Goal: Communication & Community: Answer question/provide support

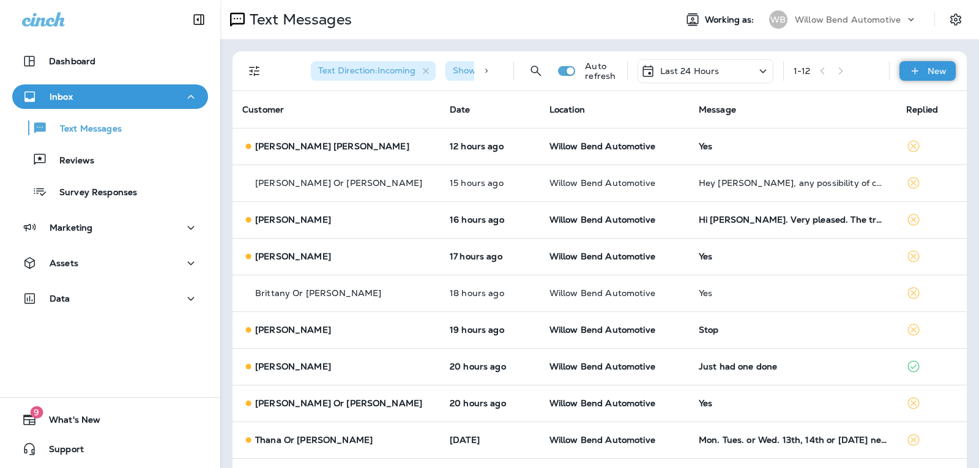
click at [930, 74] on p "New" at bounding box center [936, 71] width 19 height 10
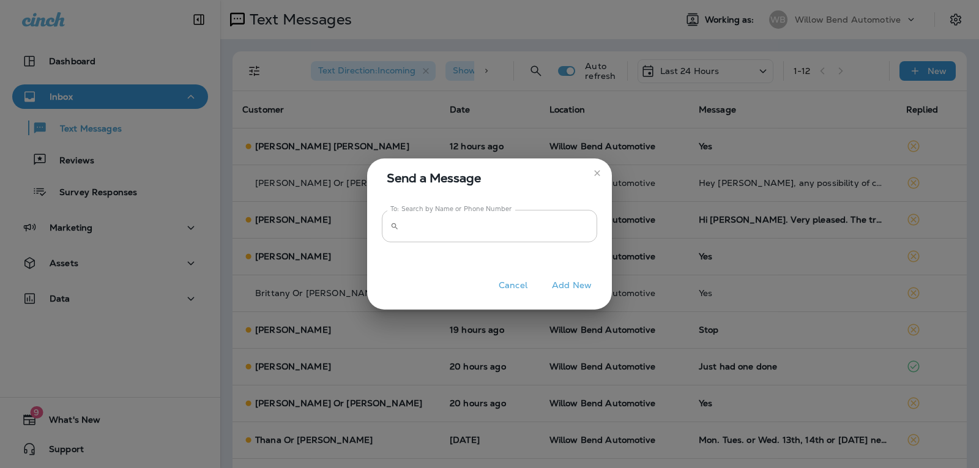
click at [527, 229] on input "To: Search by Name or Phone Number" at bounding box center [500, 226] width 193 height 32
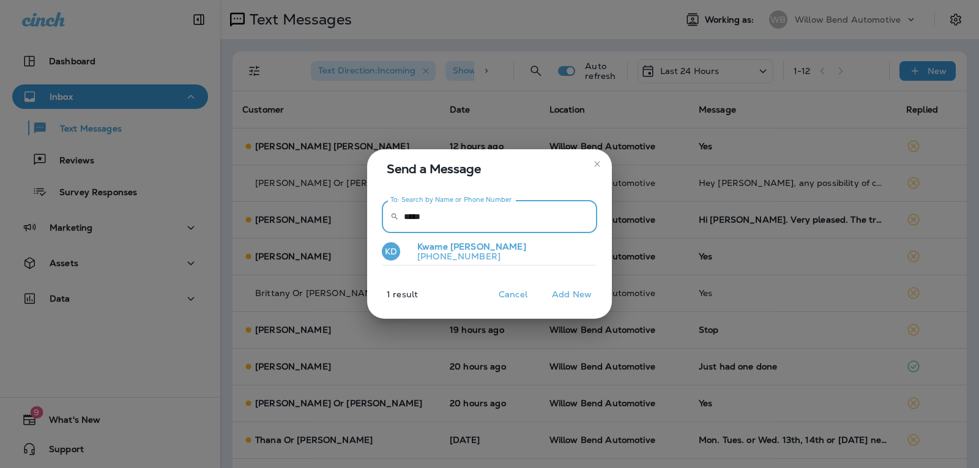
type input "*****"
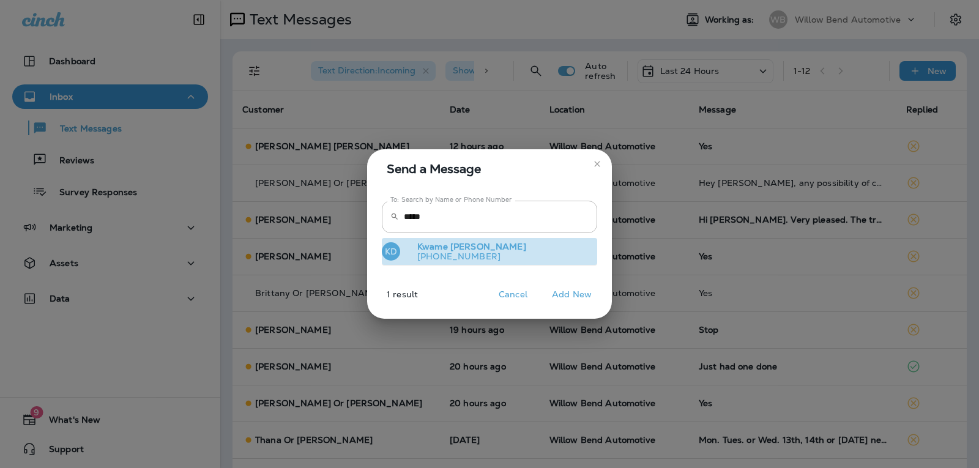
click at [468, 255] on p "[PHONE_NUMBER]" at bounding box center [466, 256] width 119 height 10
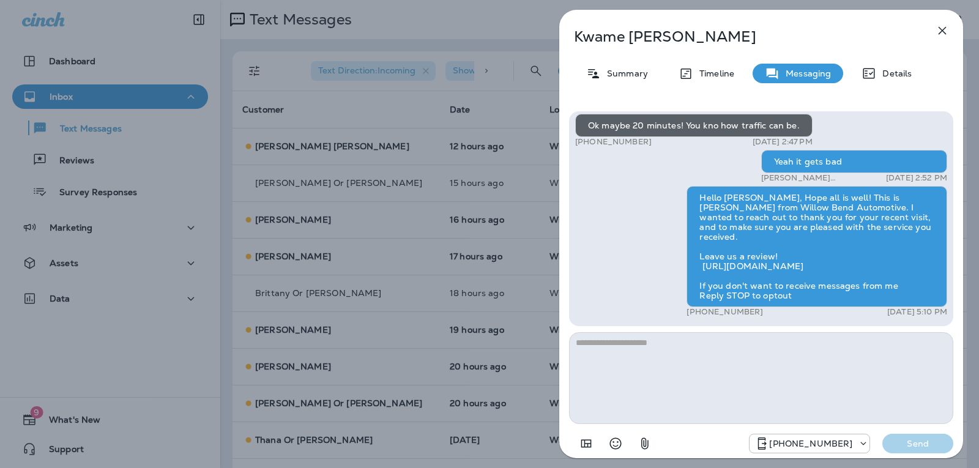
click at [705, 347] on textarea at bounding box center [761, 378] width 384 height 92
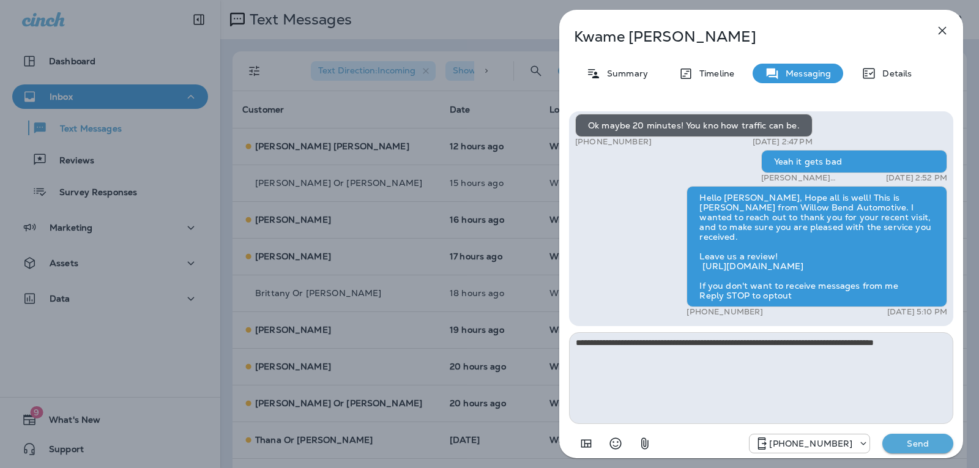
type textarea "**********"
click at [922, 456] on div "Hi [PERSON_NAME] this is [PERSON_NAME], I got a new number. +1 (863) 362-1849 […" at bounding box center [761, 284] width 404 height 364
click at [921, 443] on p "Send" at bounding box center [917, 443] width 51 height 11
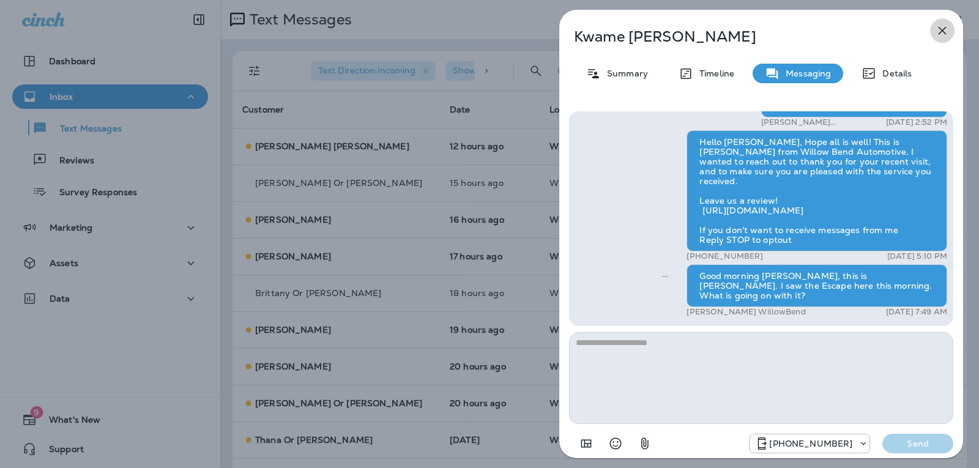
click at [942, 24] on icon "button" at bounding box center [942, 30] width 15 height 15
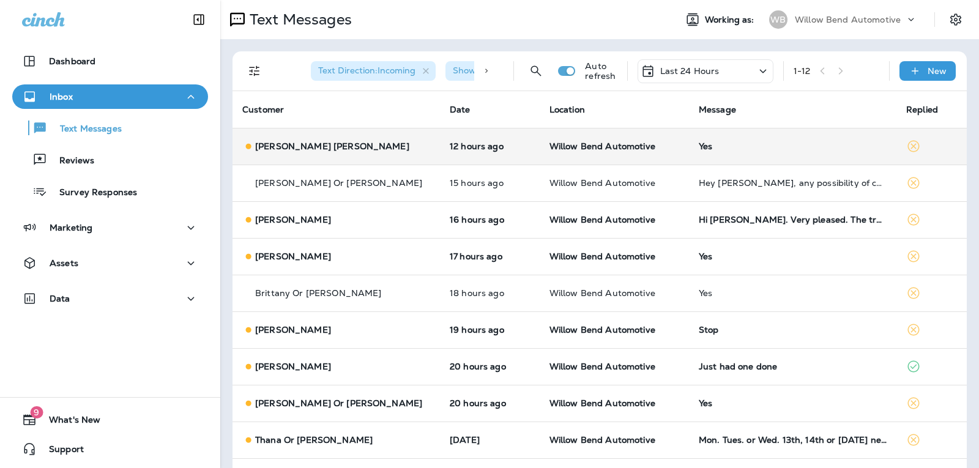
click at [713, 138] on td "Yes" at bounding box center [792, 146] width 207 height 37
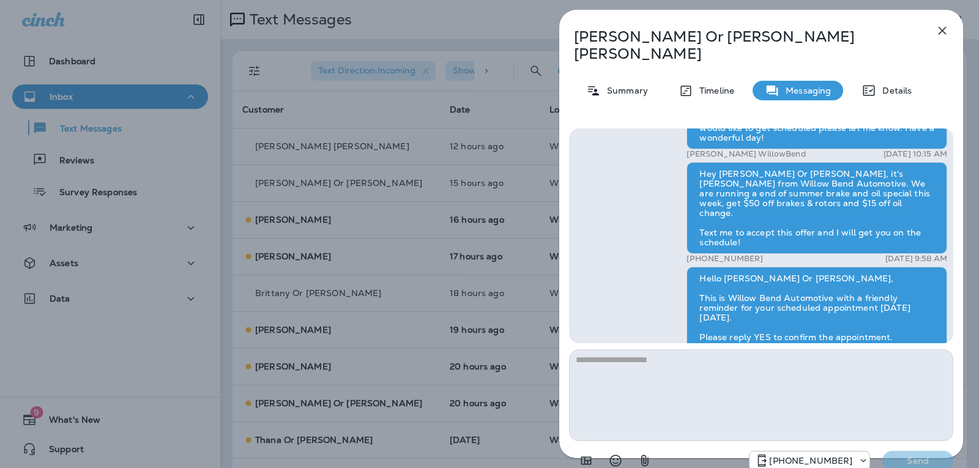
scroll to position [-122, 0]
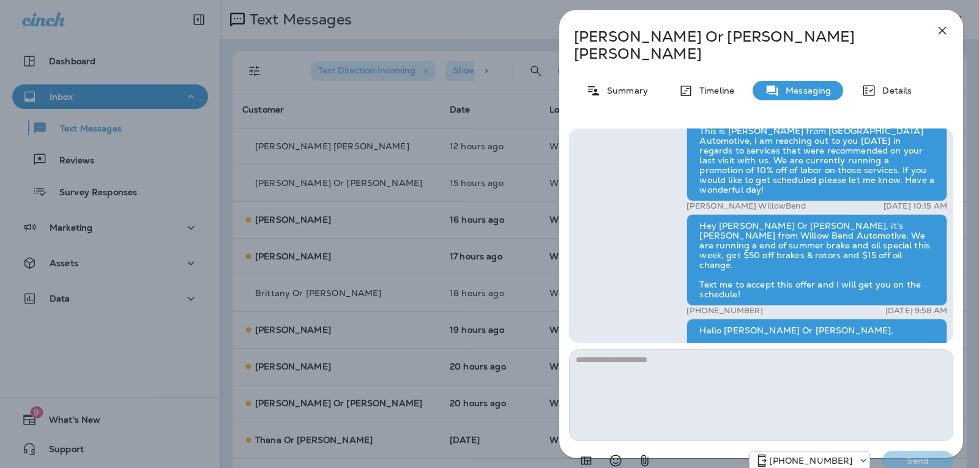
click at [946, 33] on icon "button" at bounding box center [942, 30] width 15 height 15
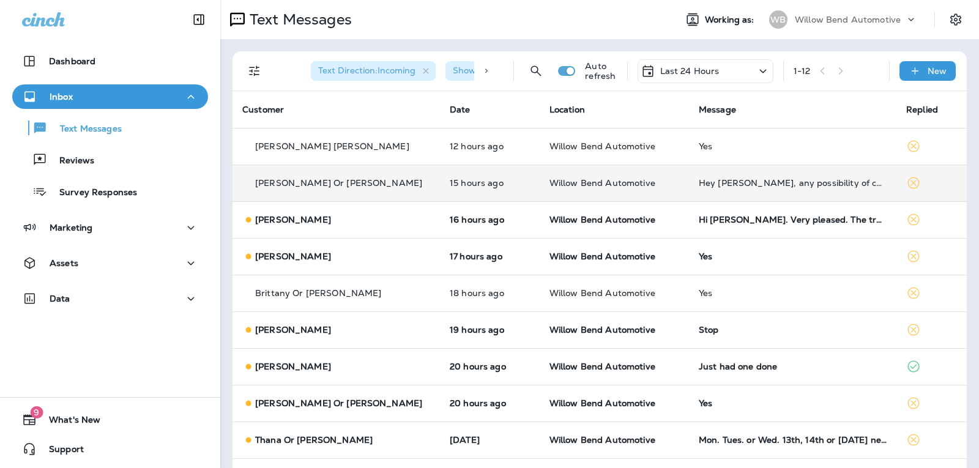
click at [779, 183] on div "Hey [PERSON_NAME], any possibility of changing this Thursdays' appt to [DATE] i…" at bounding box center [792, 183] width 188 height 10
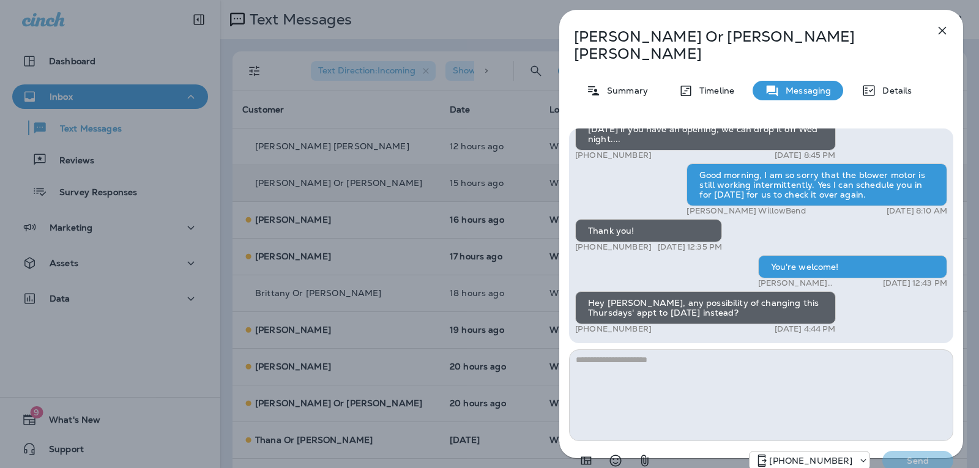
click at [700, 349] on textarea at bounding box center [761, 395] width 384 height 92
type textarea "**********"
click at [916, 454] on div "[PHONE_NUMBER] Send" at bounding box center [761, 457] width 384 height 32
click at [922, 455] on p "Send" at bounding box center [917, 460] width 51 height 11
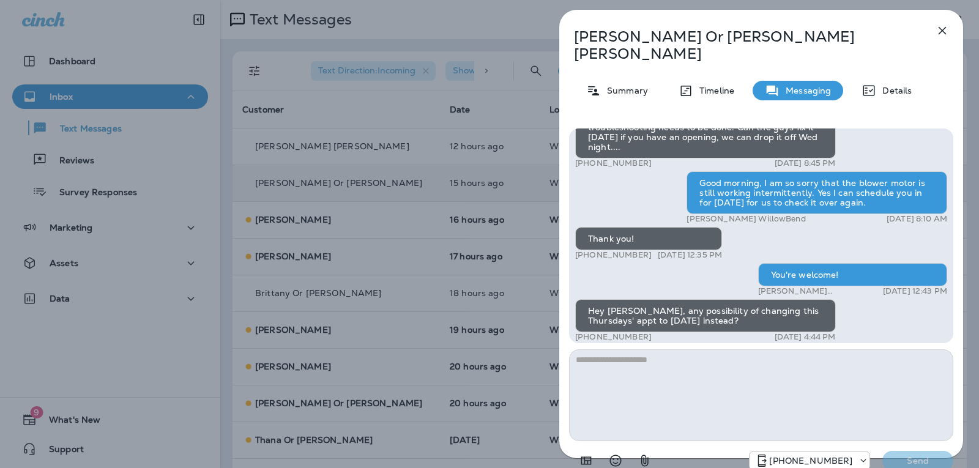
scroll to position [-122, 0]
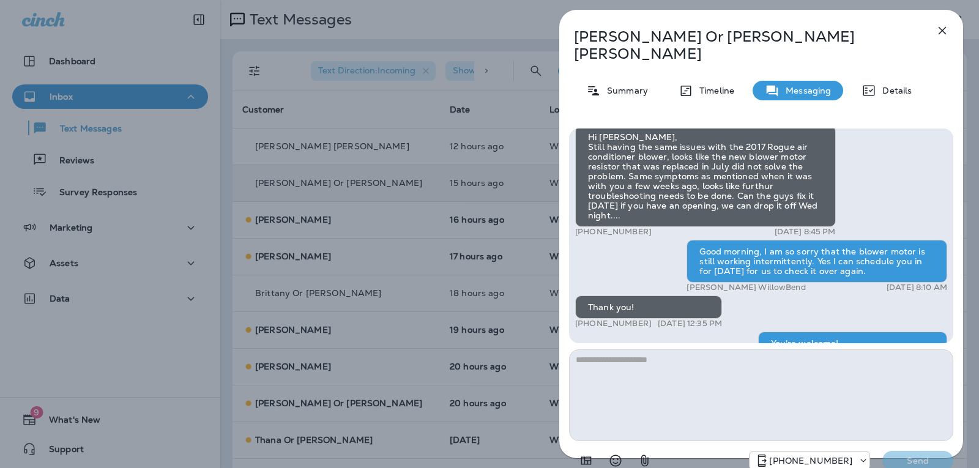
click at [944, 30] on icon "button" at bounding box center [942, 30] width 15 height 15
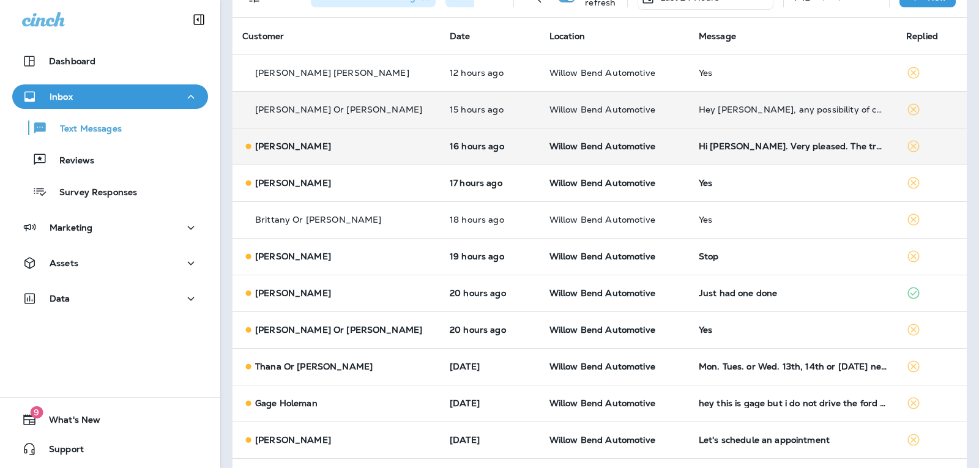
scroll to position [52, 0]
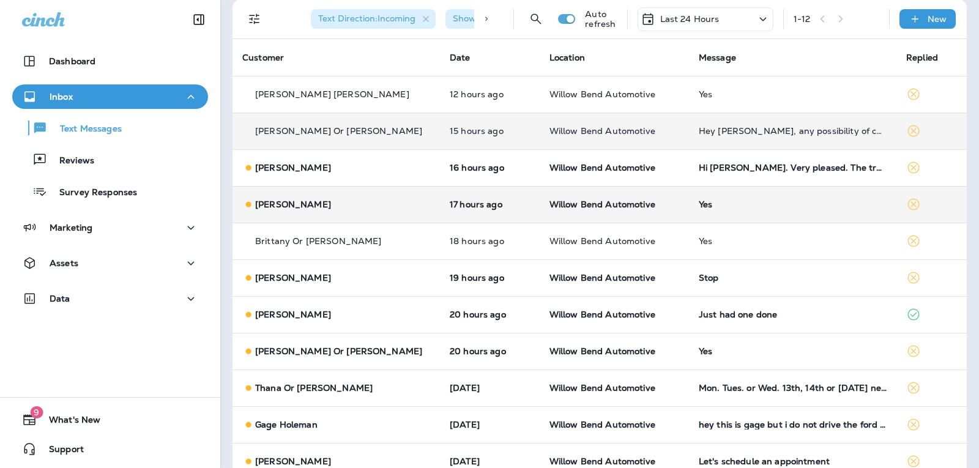
click at [706, 204] on div "Yes" at bounding box center [792, 204] width 188 height 10
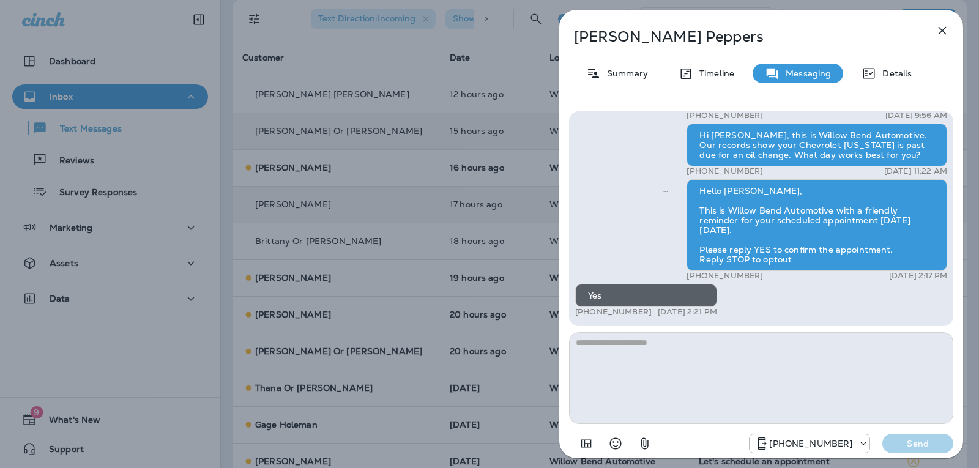
click at [691, 349] on textarea at bounding box center [761, 378] width 384 height 92
click at [949, 35] on icon "button" at bounding box center [942, 30] width 15 height 15
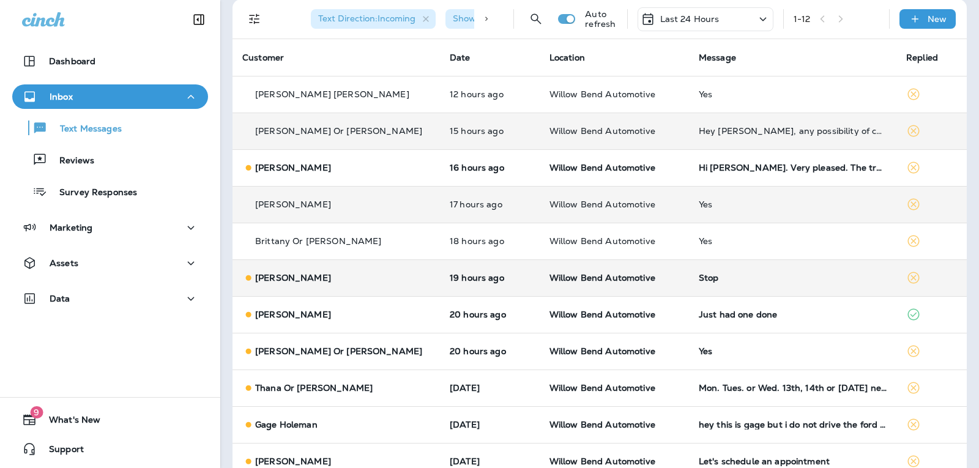
click at [691, 284] on td "Stop" at bounding box center [792, 277] width 207 height 37
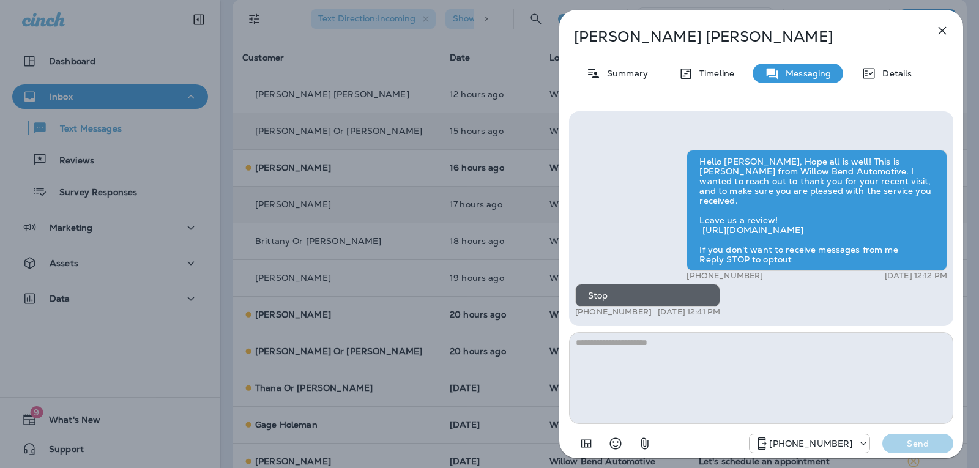
click at [944, 32] on icon "button" at bounding box center [942, 31] width 8 height 8
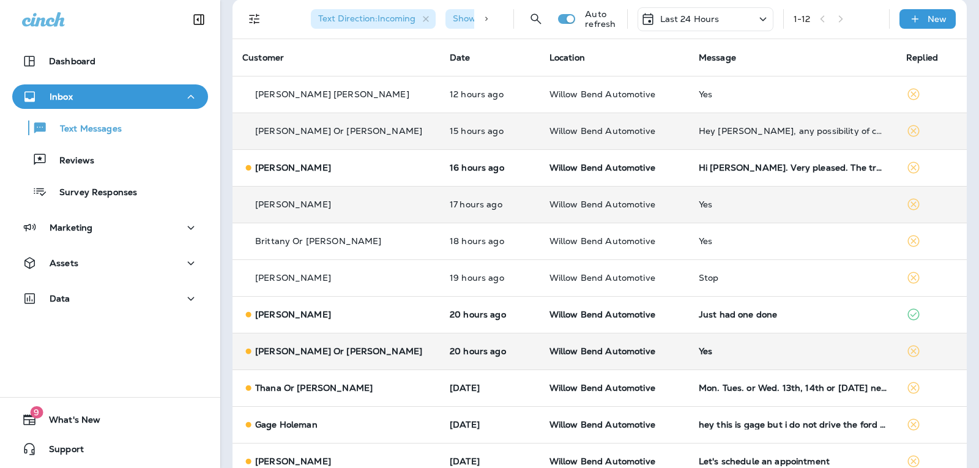
scroll to position [113, 0]
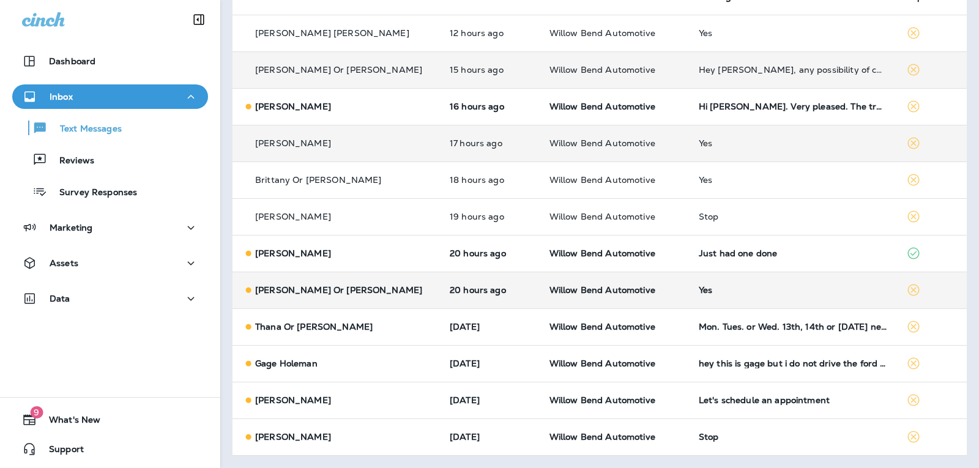
click at [777, 300] on td "Yes" at bounding box center [792, 290] width 207 height 37
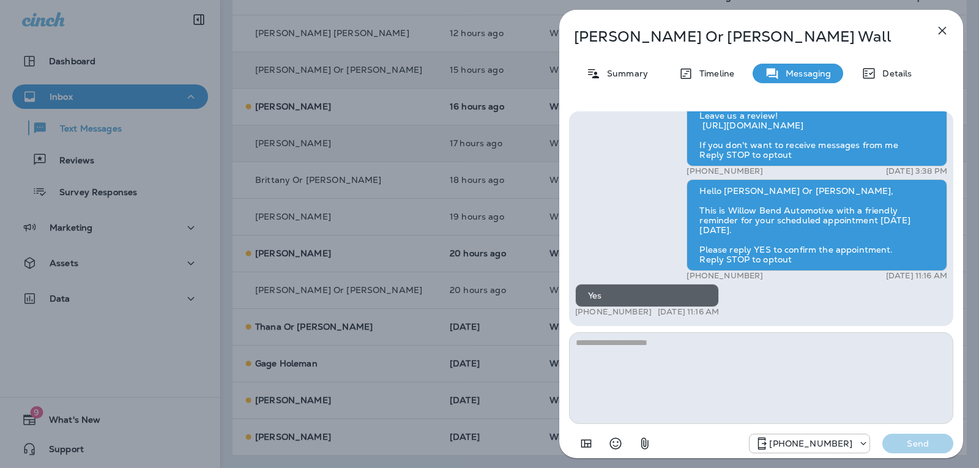
click at [946, 35] on icon "button" at bounding box center [942, 30] width 15 height 15
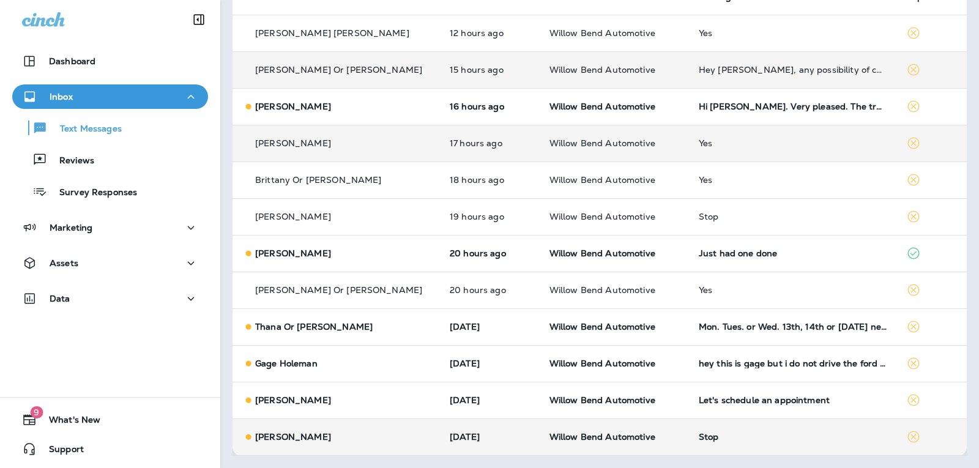
click at [713, 432] on div "Stop" at bounding box center [792, 437] width 188 height 10
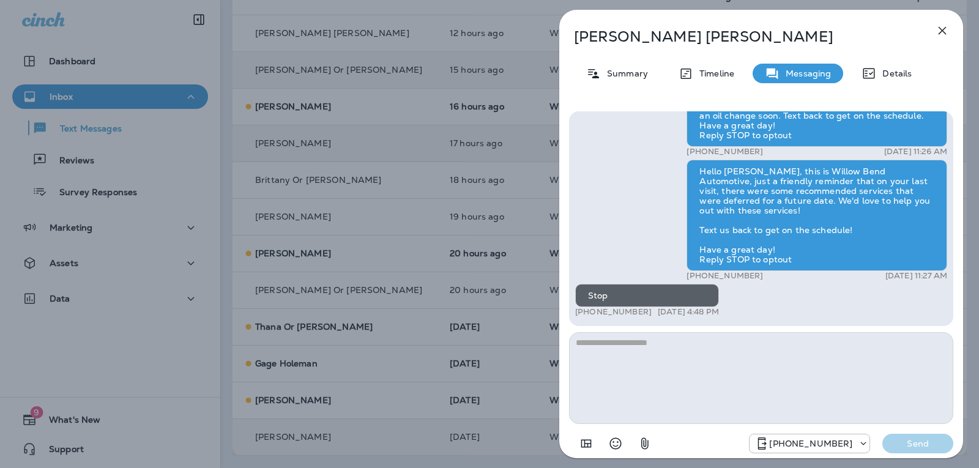
click at [936, 26] on icon "button" at bounding box center [942, 30] width 15 height 15
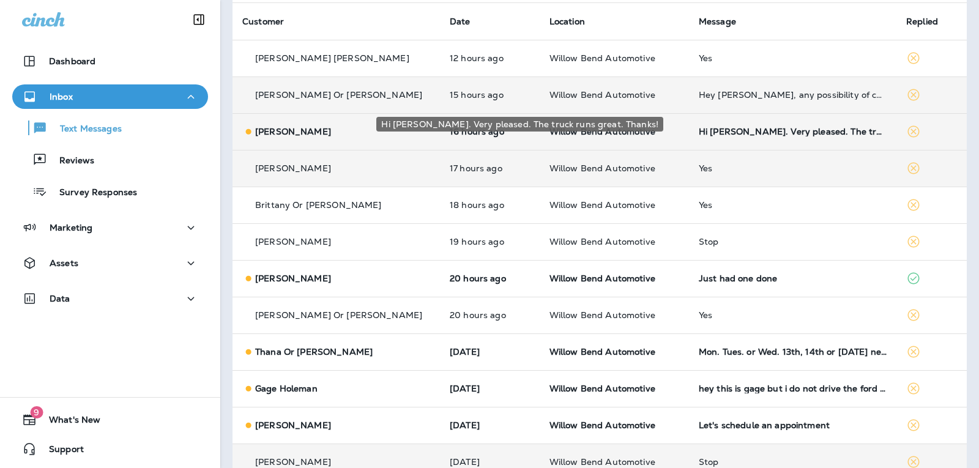
scroll to position [113, 0]
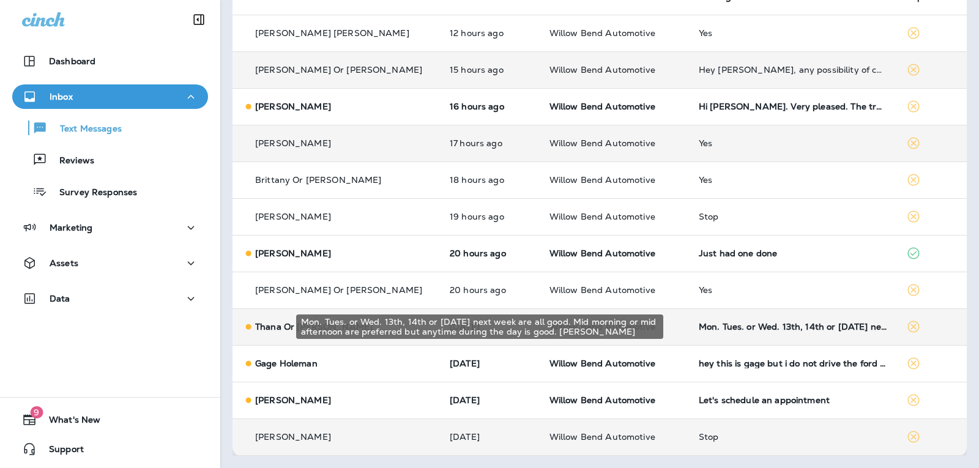
click at [774, 328] on div "Mon. Tues. or Wed. 13th, 14th or [DATE] next week are all good. Mid morning or …" at bounding box center [792, 327] width 188 height 10
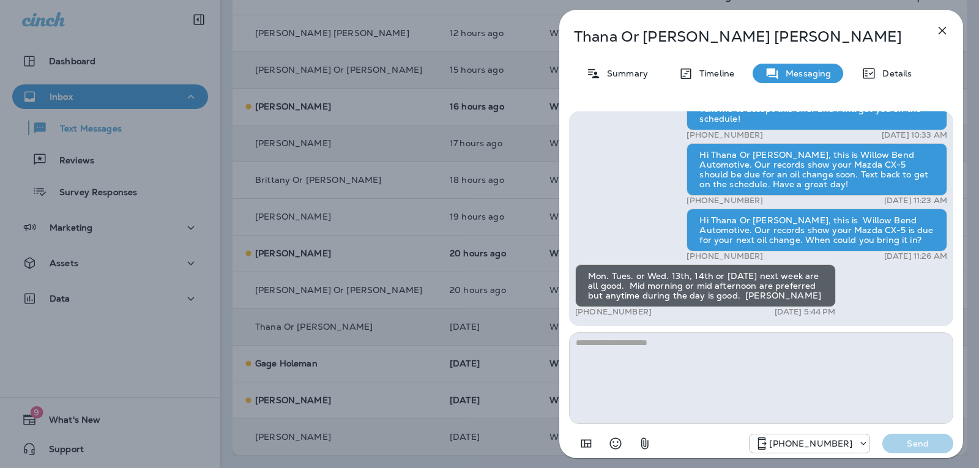
click at [602, 356] on textarea at bounding box center [761, 378] width 384 height 92
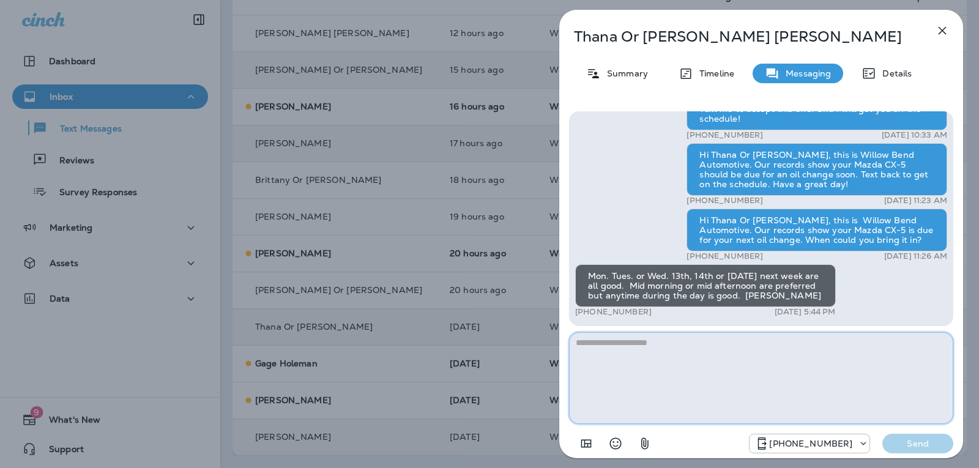
drag, startPoint x: 662, startPoint y: 358, endPoint x: 653, endPoint y: 332, distance: 27.5
click at [662, 354] on textarea at bounding box center [761, 378] width 384 height 92
type textarea "**********"
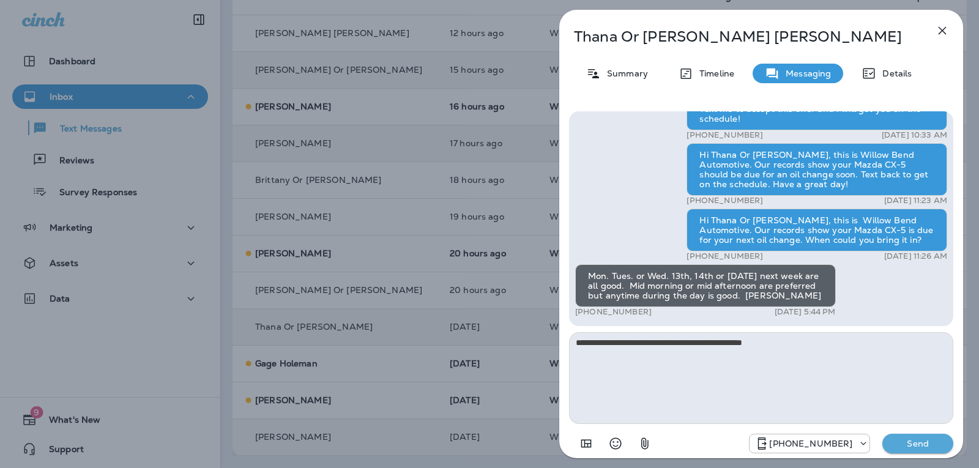
click at [898, 429] on div "[PHONE_NUMBER] Send" at bounding box center [761, 440] width 384 height 32
click at [907, 439] on p "Send" at bounding box center [917, 443] width 51 height 11
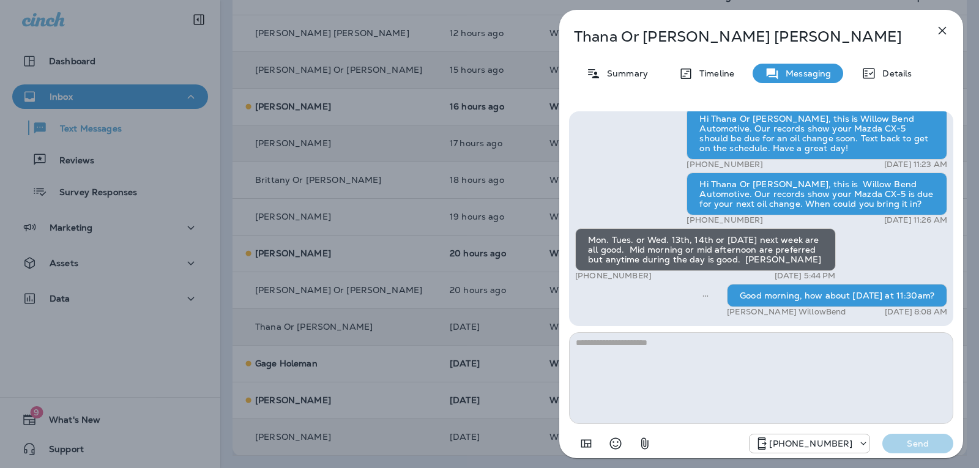
click at [938, 23] on icon "button" at bounding box center [942, 30] width 15 height 15
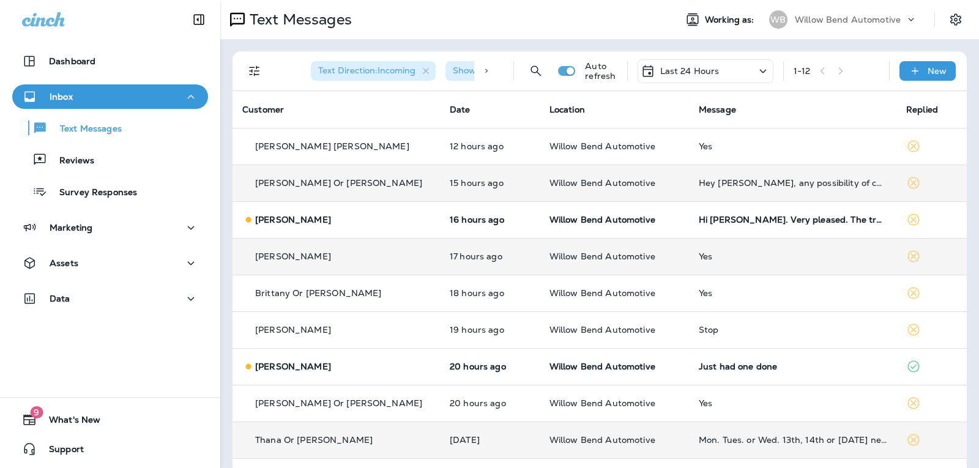
click at [711, 70] on div "Last 24 Hours" at bounding box center [705, 71] width 136 height 24
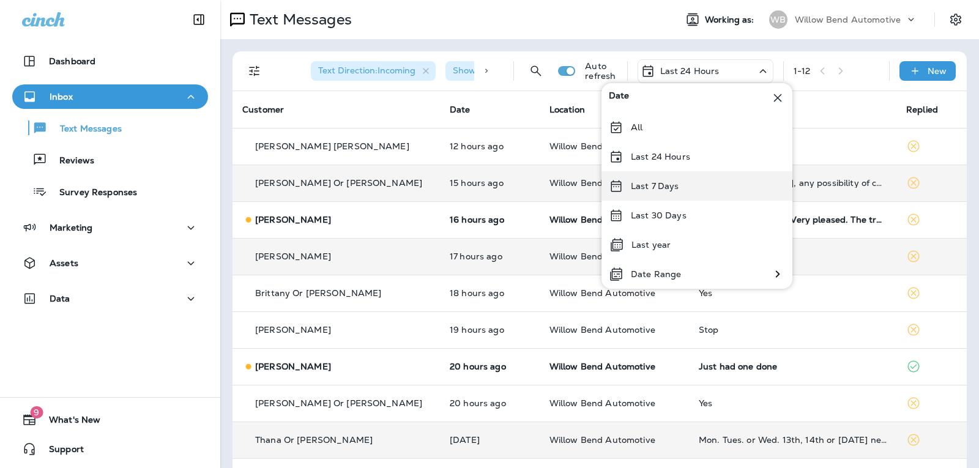
click at [682, 188] on div "Last 7 Days" at bounding box center [696, 185] width 191 height 29
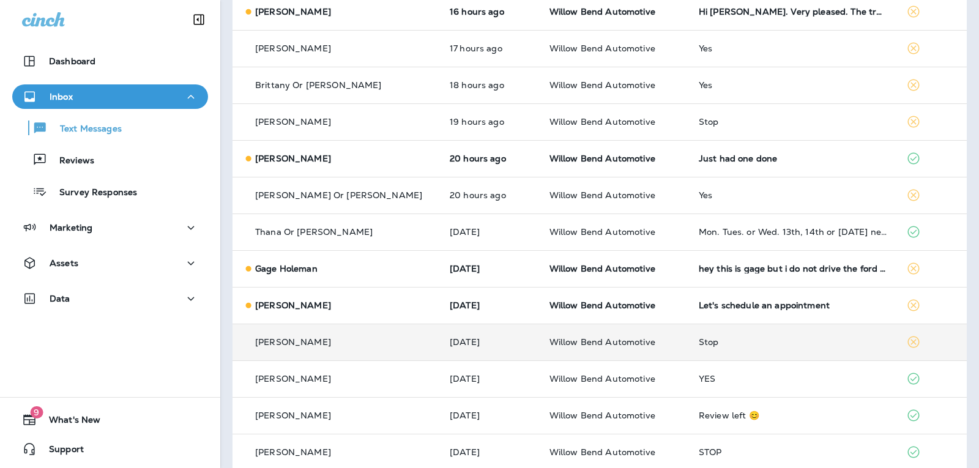
scroll to position [306, 0]
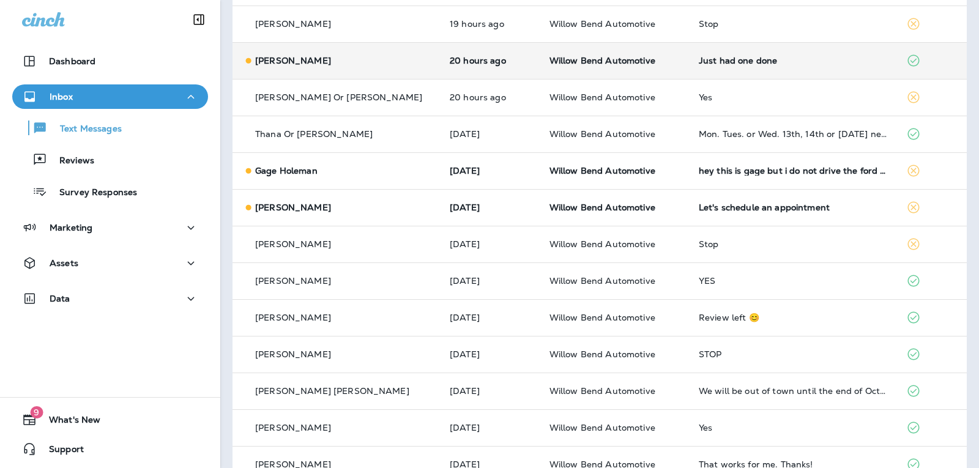
click at [719, 64] on div "Just had one done" at bounding box center [792, 61] width 188 height 10
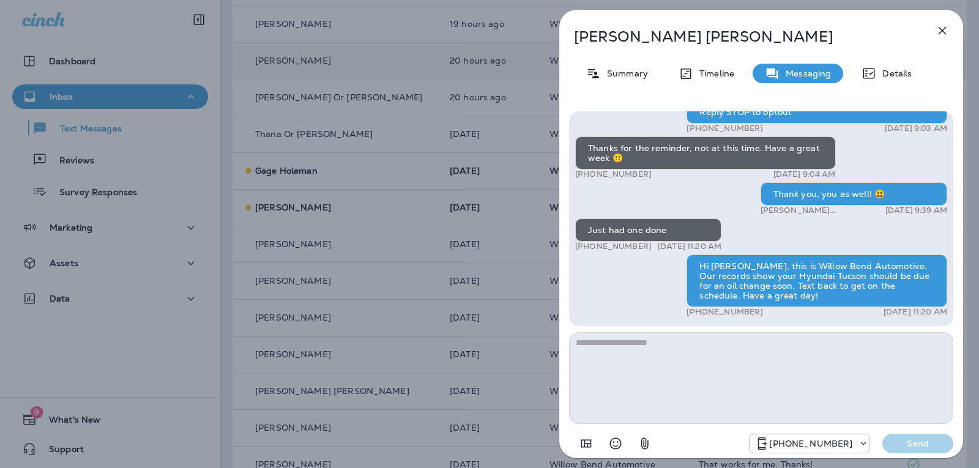
click at [706, 366] on textarea at bounding box center [761, 378] width 384 height 92
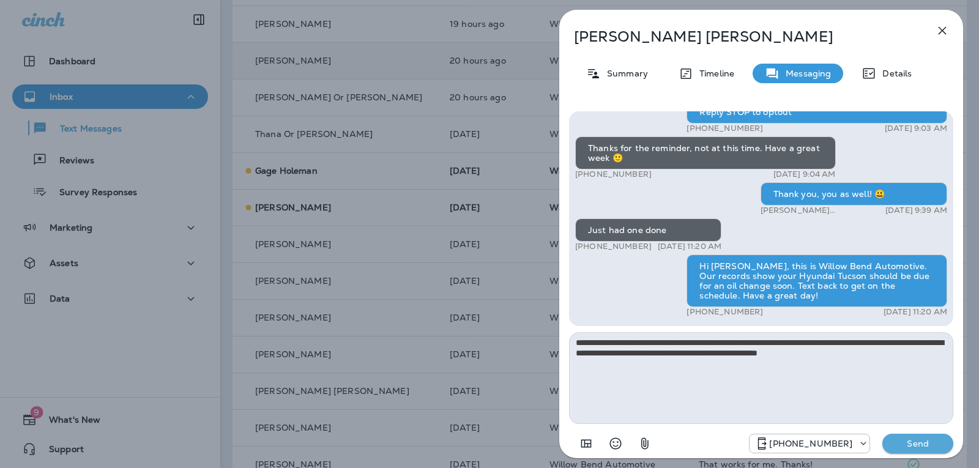
type textarea "**********"
click at [887, 442] on button "Send" at bounding box center [917, 444] width 71 height 20
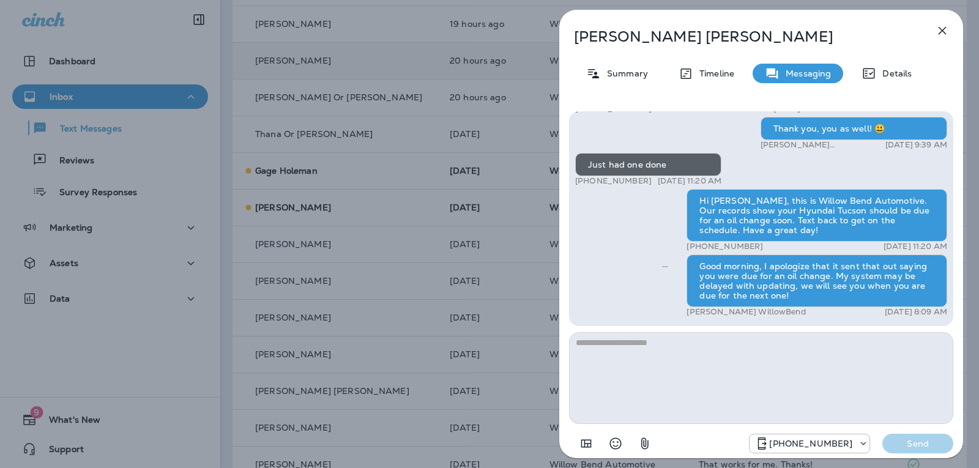
click at [952, 25] on button "button" at bounding box center [942, 30] width 24 height 24
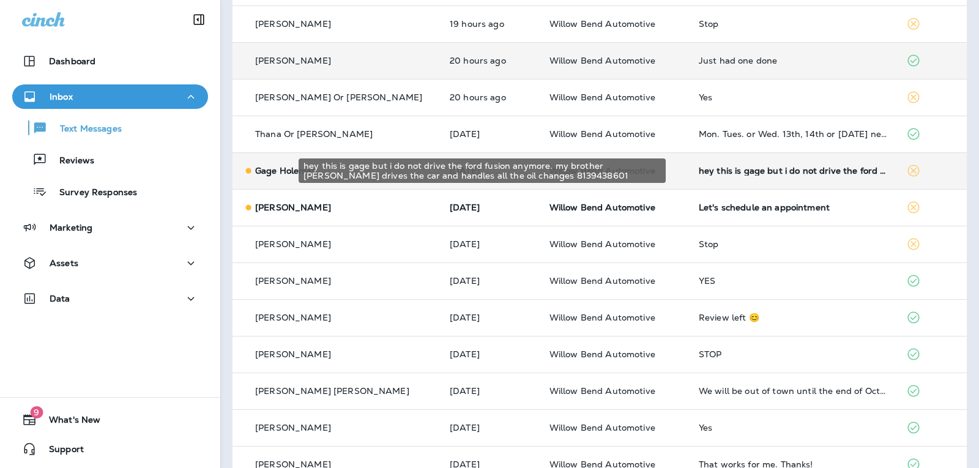
click at [818, 170] on div "hey this is gage but i do not drive the ford fusion anymore. my brother [PERSON…" at bounding box center [792, 171] width 188 height 10
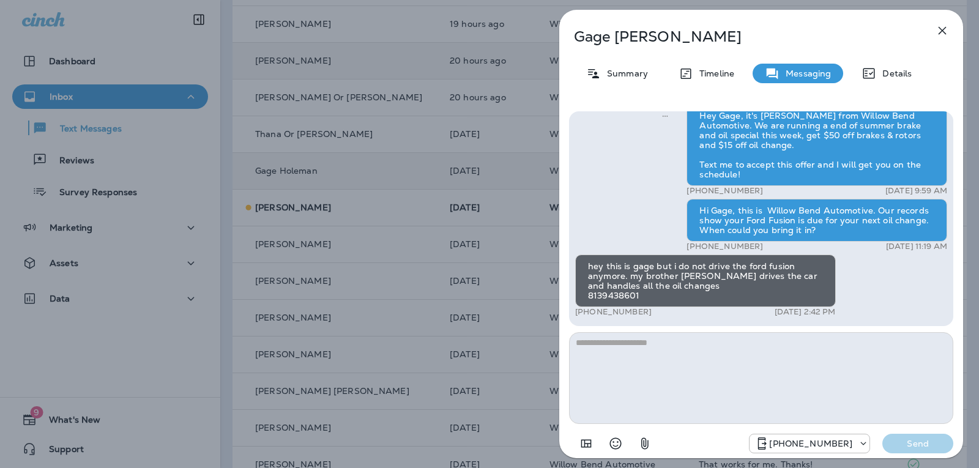
click at [638, 351] on textarea at bounding box center [761, 378] width 384 height 92
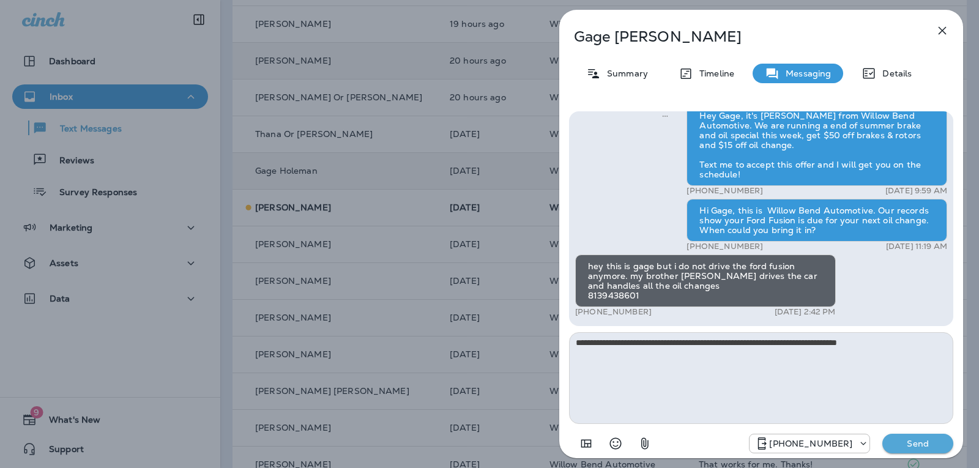
type textarea "**********"
drag, startPoint x: 923, startPoint y: 461, endPoint x: 925, endPoint y: 450, distance: 11.8
click at [924, 461] on div "Hi Gage, this is [PERSON_NAME] from Willow Bend Automotive. Spring showers mean…" at bounding box center [761, 284] width 404 height 364
click at [925, 444] on p "Send" at bounding box center [917, 443] width 51 height 11
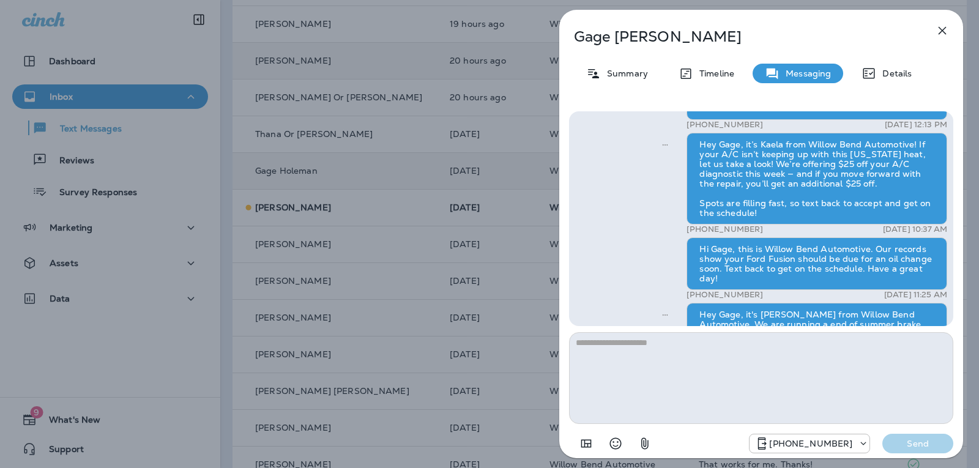
scroll to position [-306, 0]
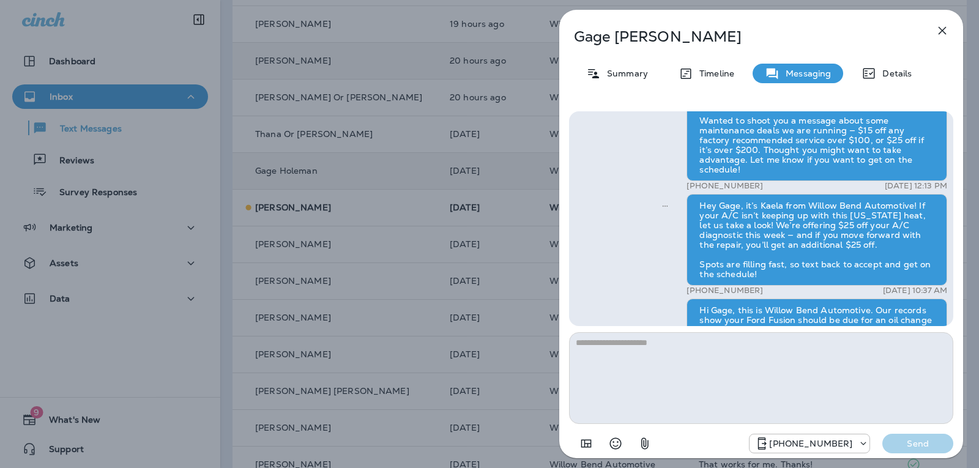
click at [938, 26] on icon "button" at bounding box center [942, 30] width 15 height 15
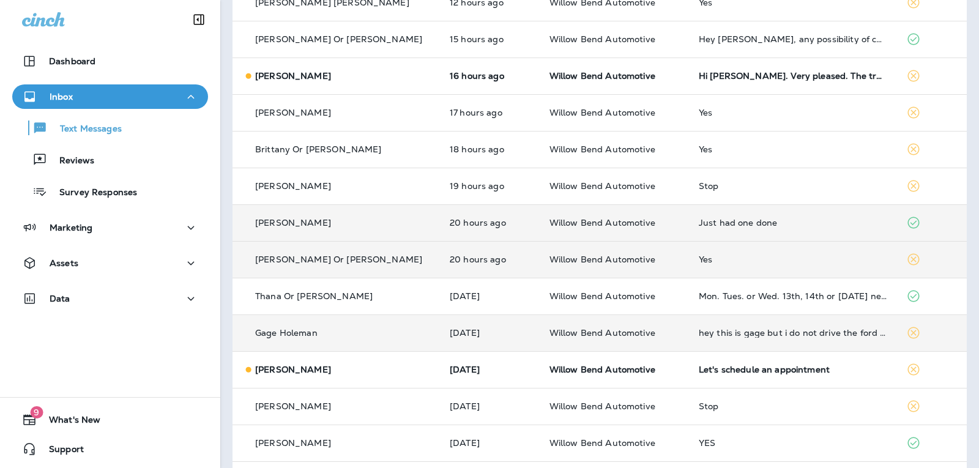
scroll to position [122, 0]
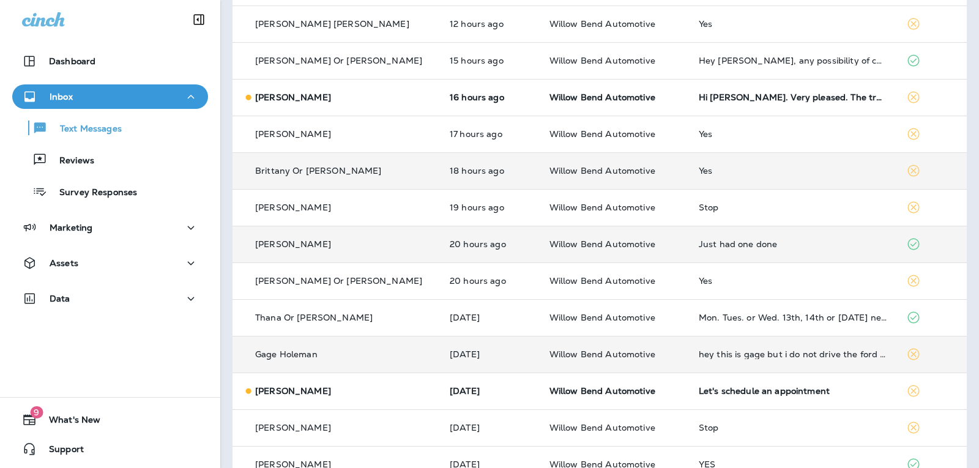
click at [700, 171] on div "Yes" at bounding box center [792, 171] width 188 height 10
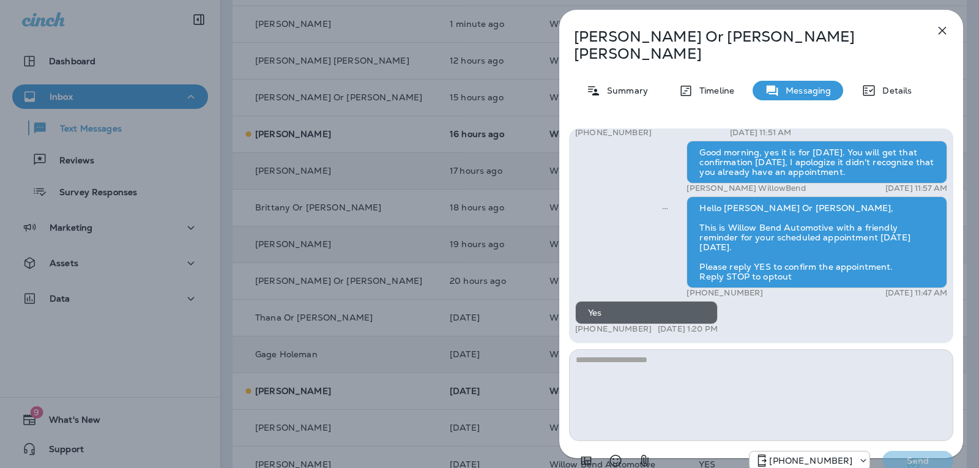
click at [636, 359] on textarea at bounding box center [761, 395] width 384 height 92
type textarea "**********"
click at [930, 451] on button "Send" at bounding box center [917, 461] width 71 height 20
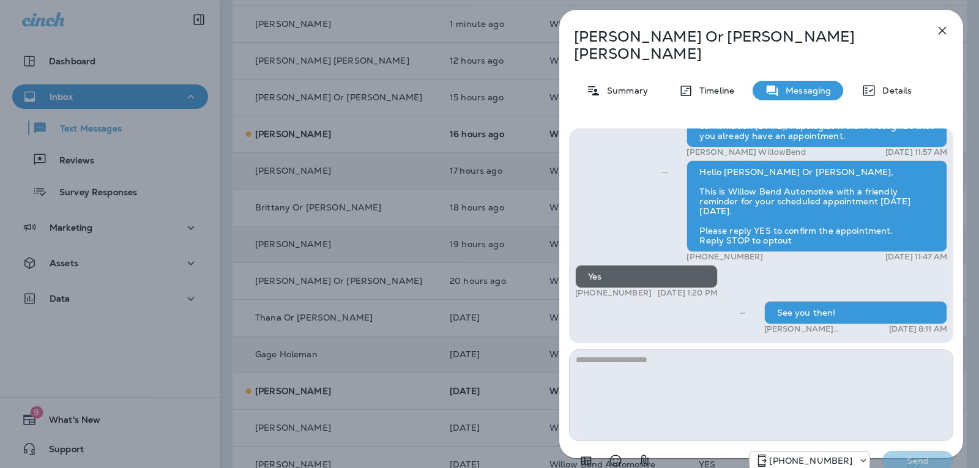
click at [946, 26] on icon "button" at bounding box center [942, 30] width 15 height 15
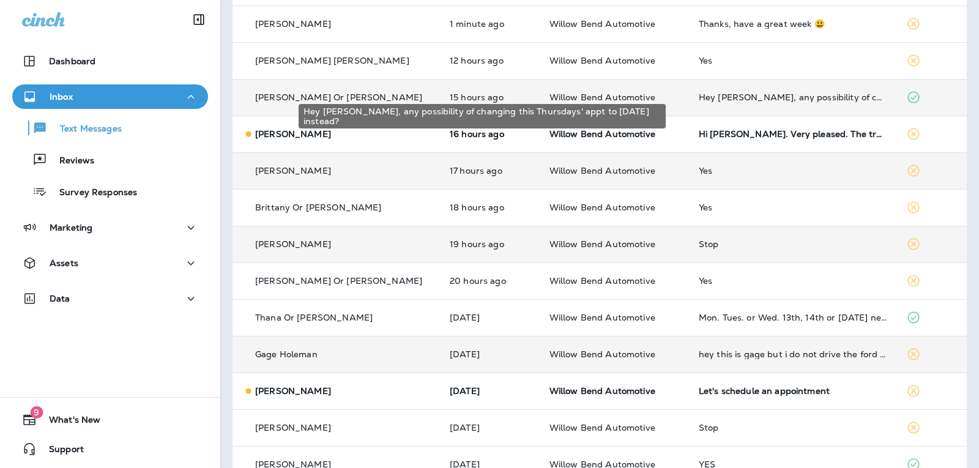
scroll to position [61, 0]
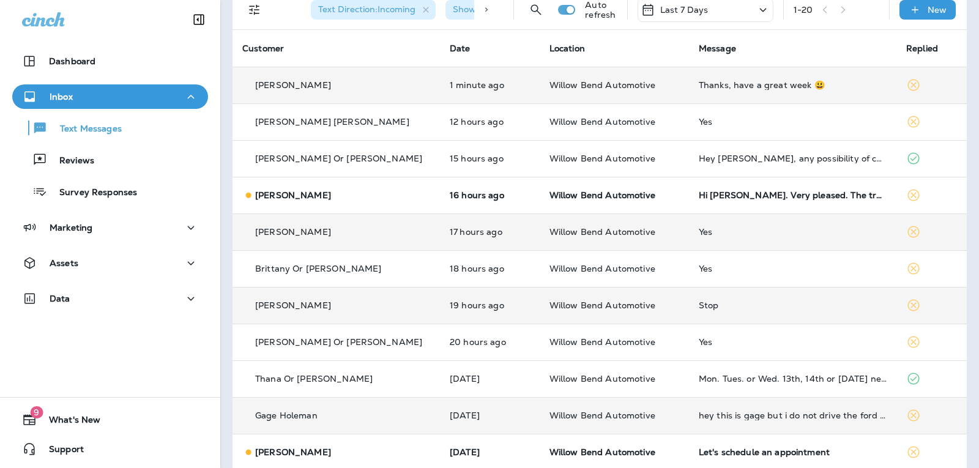
click at [757, 83] on div "Thanks, have a great week 😃" at bounding box center [792, 85] width 188 height 10
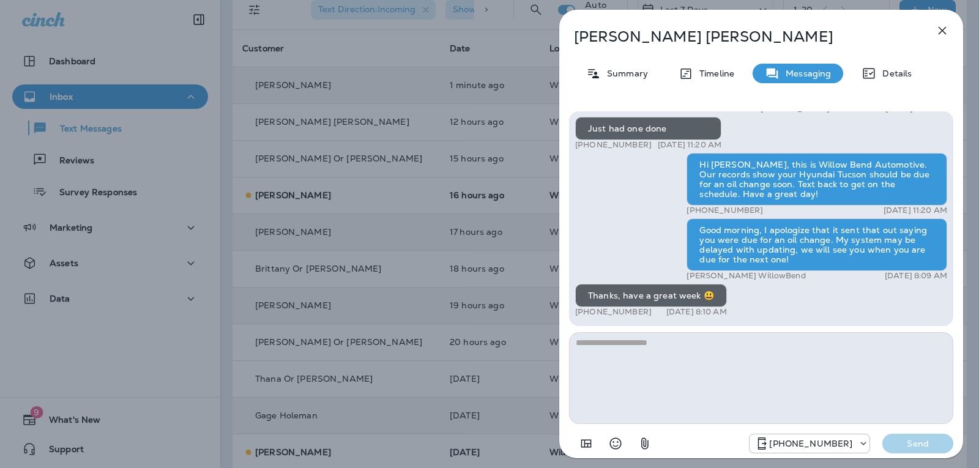
click at [616, 349] on textarea at bounding box center [761, 378] width 384 height 92
click at [615, 445] on icon "Select an emoji" at bounding box center [615, 443] width 15 height 15
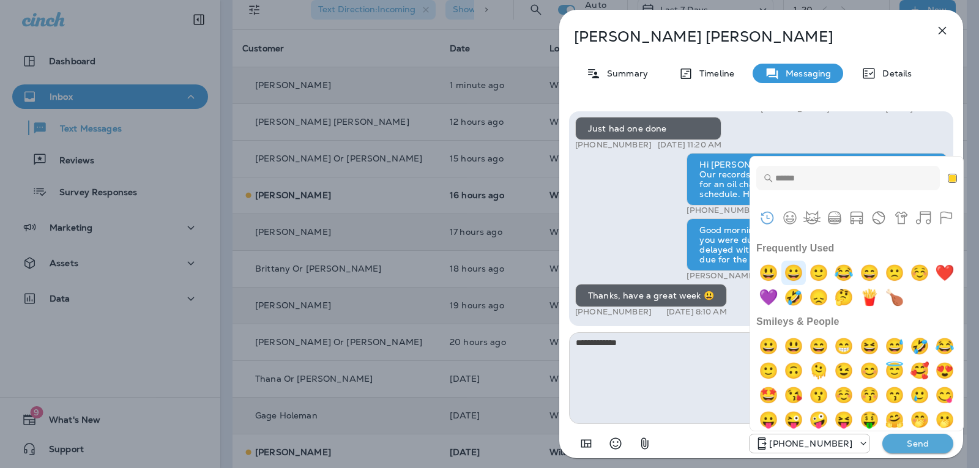
click at [792, 275] on img "grinning" at bounding box center [793, 273] width 24 height 24
type textarea "**********"
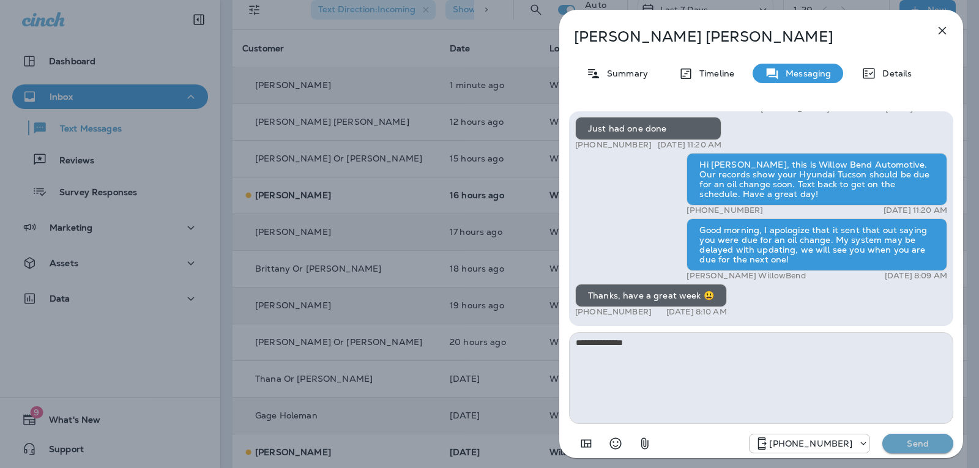
click at [922, 445] on p "Send" at bounding box center [917, 443] width 51 height 11
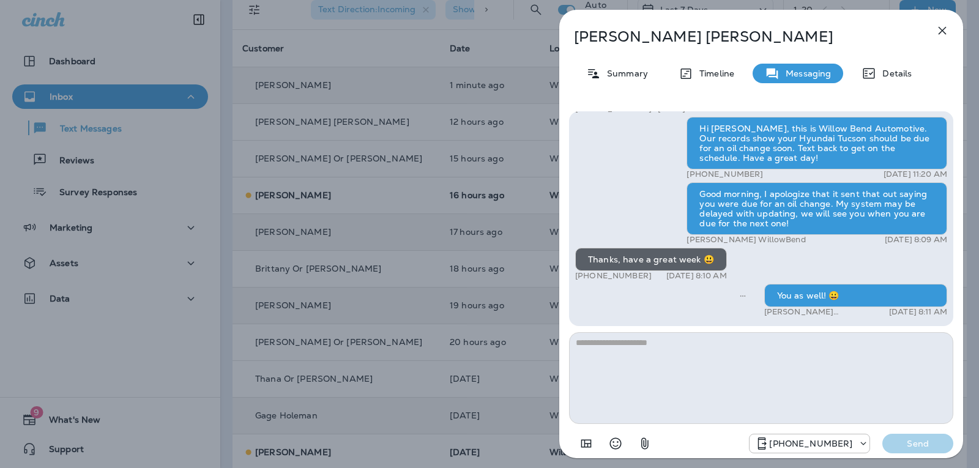
click at [947, 29] on icon "button" at bounding box center [942, 30] width 15 height 15
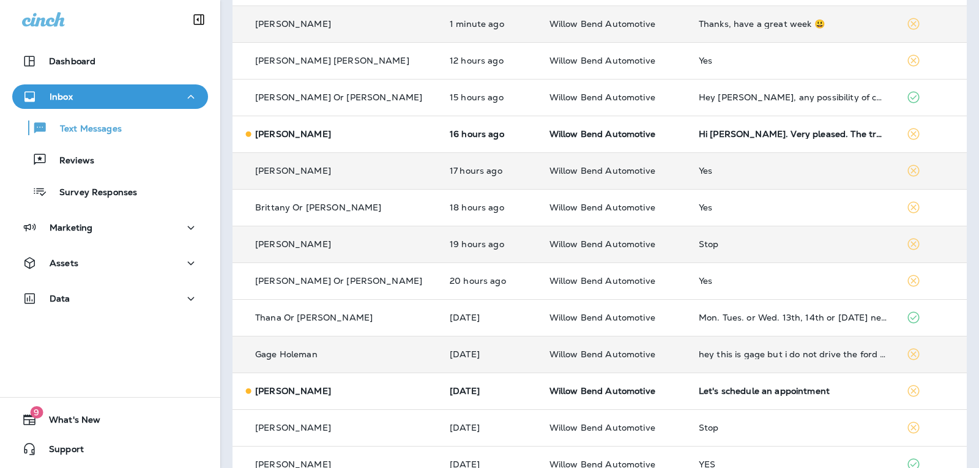
scroll to position [245, 0]
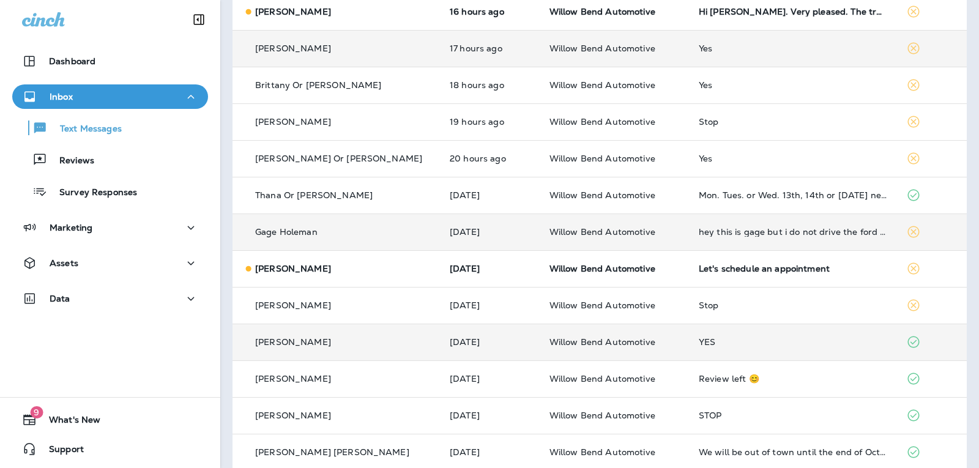
click at [724, 333] on td "YES" at bounding box center [792, 342] width 207 height 37
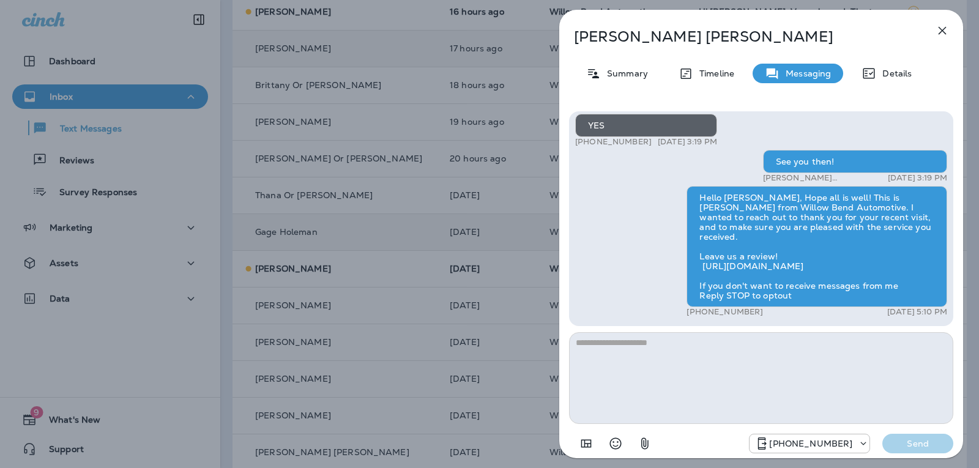
click at [941, 29] on icon "button" at bounding box center [942, 30] width 15 height 15
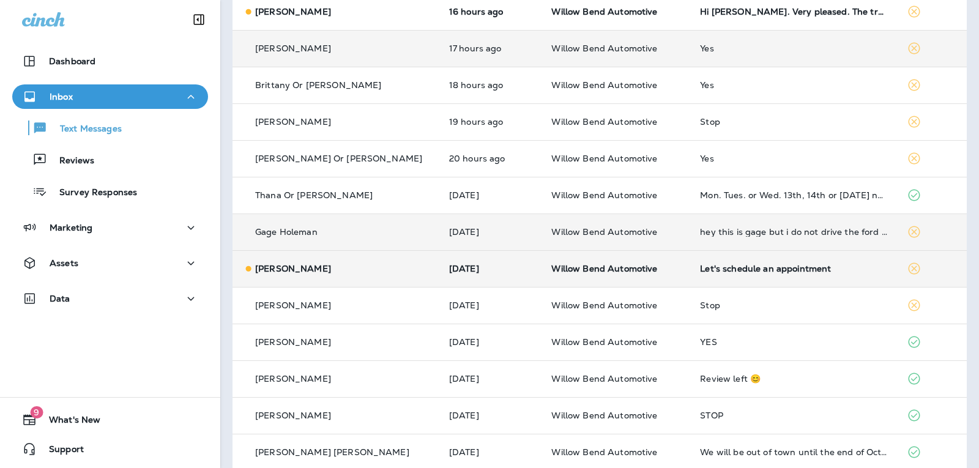
drag, startPoint x: 749, startPoint y: 264, endPoint x: 749, endPoint y: 270, distance: 6.7
click at [749, 270] on div "Let's schedule an appointment" at bounding box center [793, 269] width 187 height 10
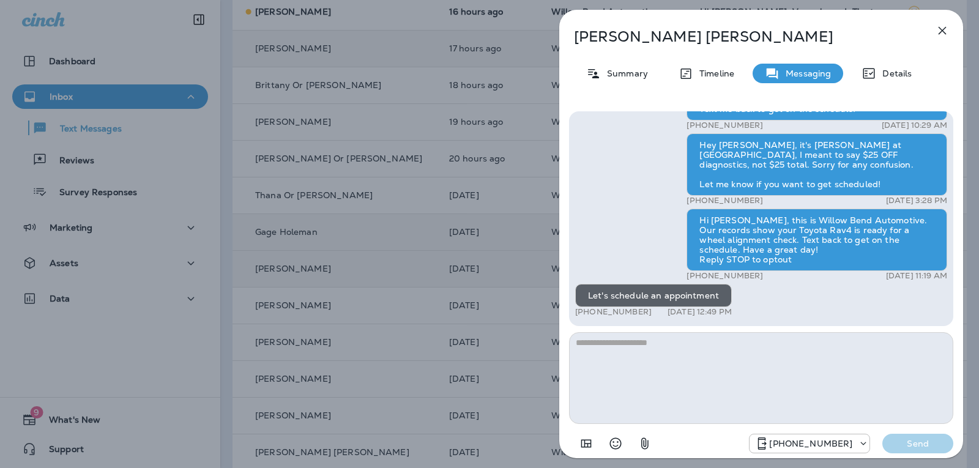
click at [651, 354] on textarea at bounding box center [761, 378] width 384 height 92
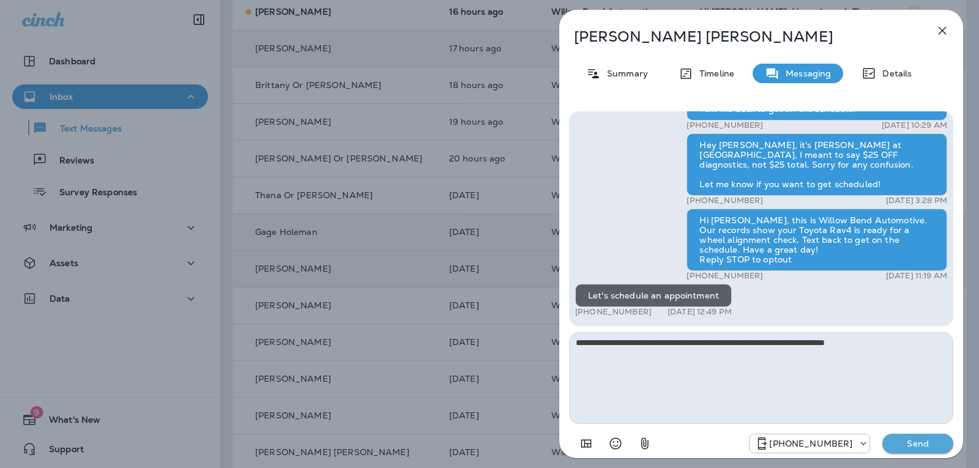
type textarea "**********"
click at [931, 443] on p "Send" at bounding box center [917, 443] width 51 height 11
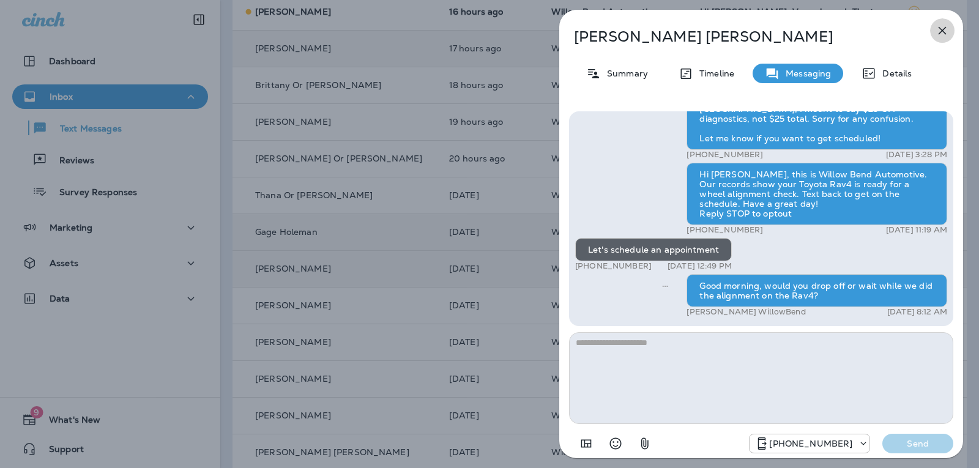
click at [943, 32] on icon "button" at bounding box center [942, 31] width 8 height 8
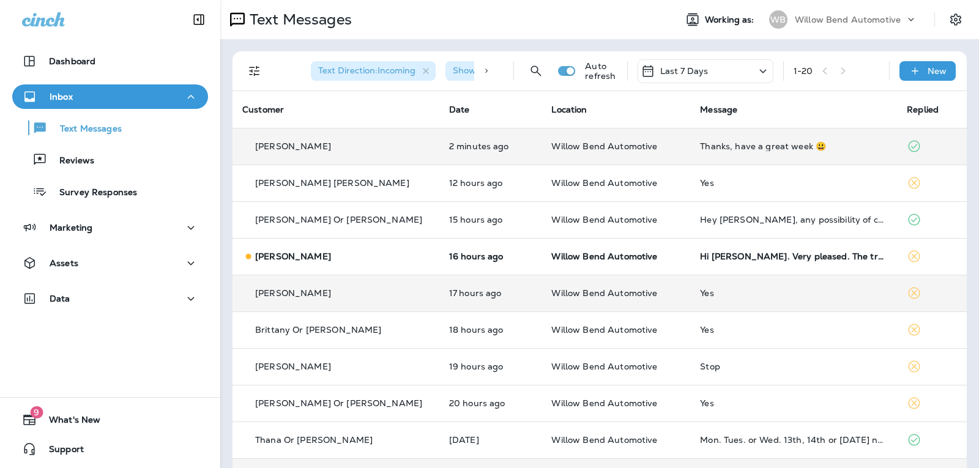
click at [709, 69] on div "Last 7 Days" at bounding box center [705, 71] width 136 height 24
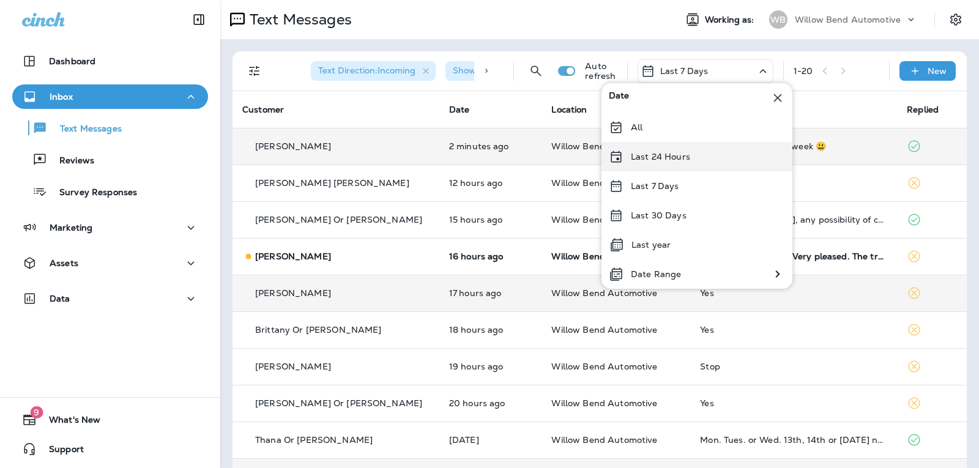
click at [689, 152] on div "Last 24 Hours" at bounding box center [696, 156] width 191 height 29
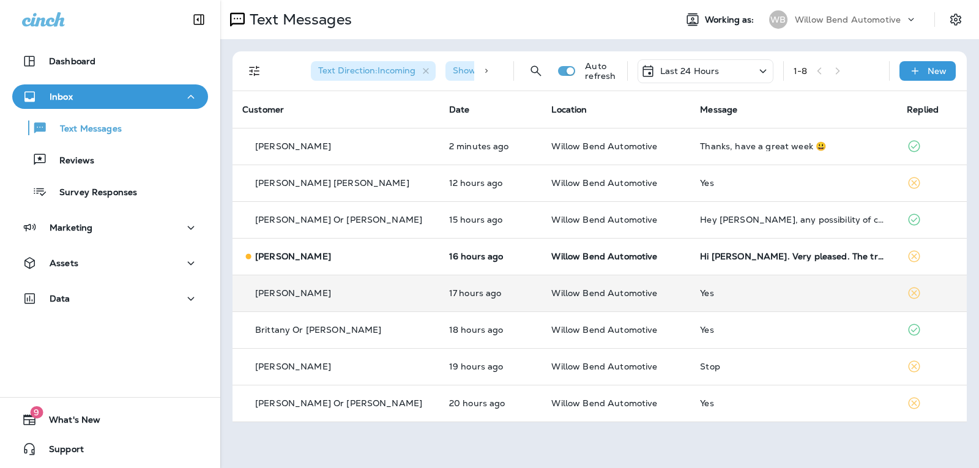
click at [756, 290] on div "Yes" at bounding box center [793, 293] width 187 height 10
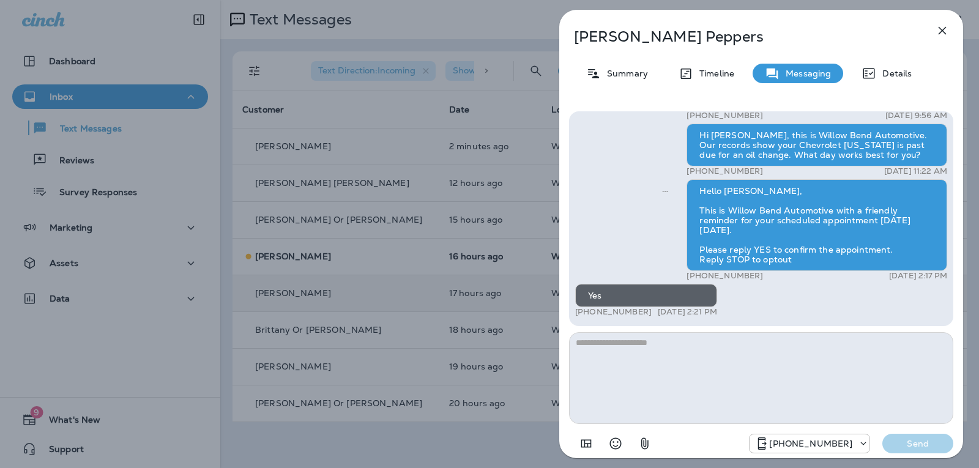
click at [672, 352] on textarea at bounding box center [761, 378] width 384 height 92
type textarea "**********"
click at [941, 445] on p "Send" at bounding box center [917, 443] width 51 height 11
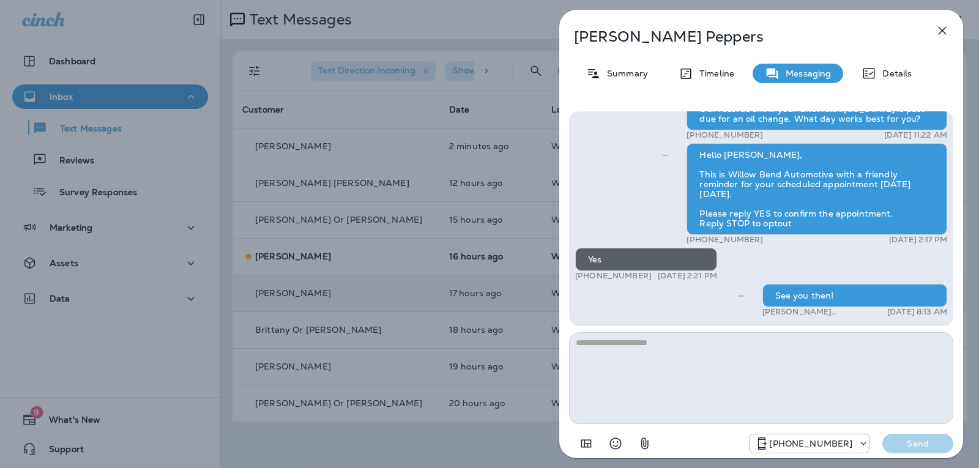
click at [946, 24] on icon "button" at bounding box center [942, 30] width 15 height 15
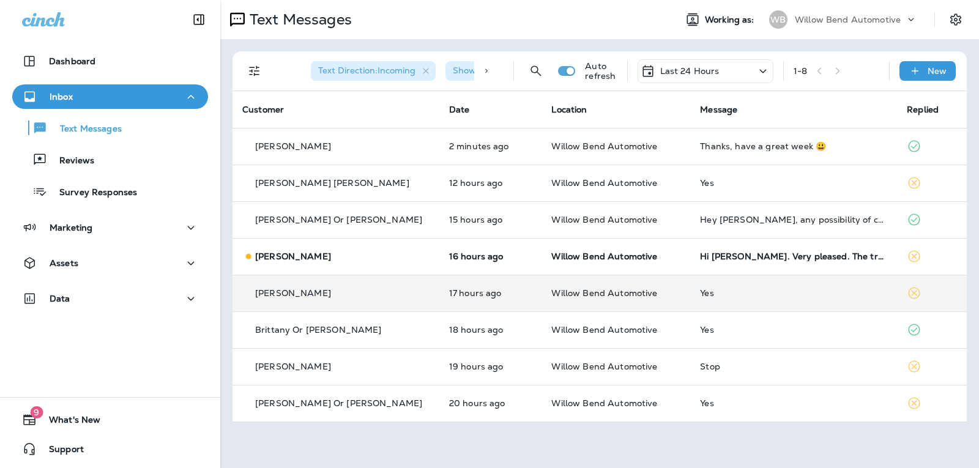
click at [713, 64] on div "Last 24 Hours" at bounding box center [679, 71] width 79 height 15
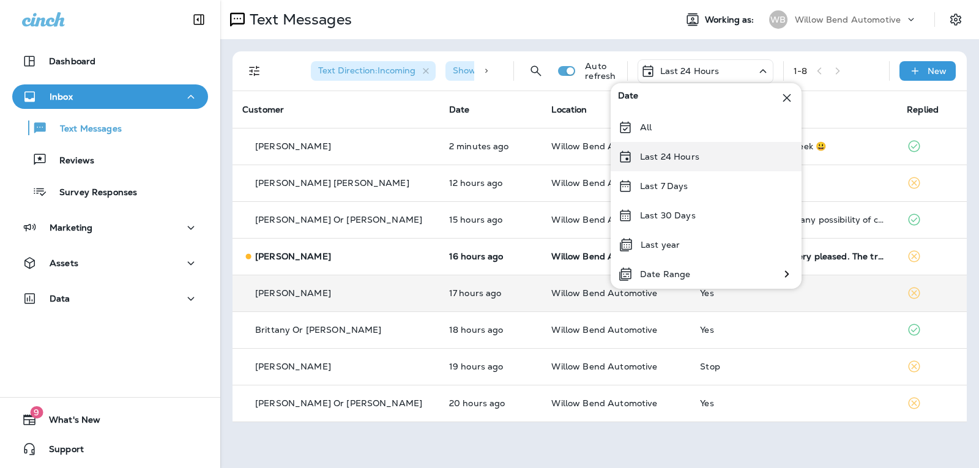
click at [702, 155] on div "Last 24 Hours" at bounding box center [705, 156] width 191 height 29
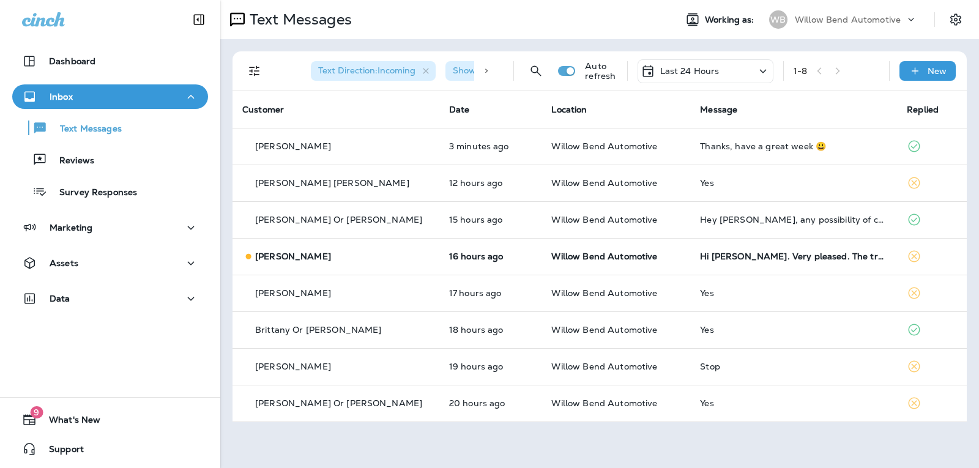
click at [729, 72] on div "Last 24 Hours" at bounding box center [705, 71] width 136 height 24
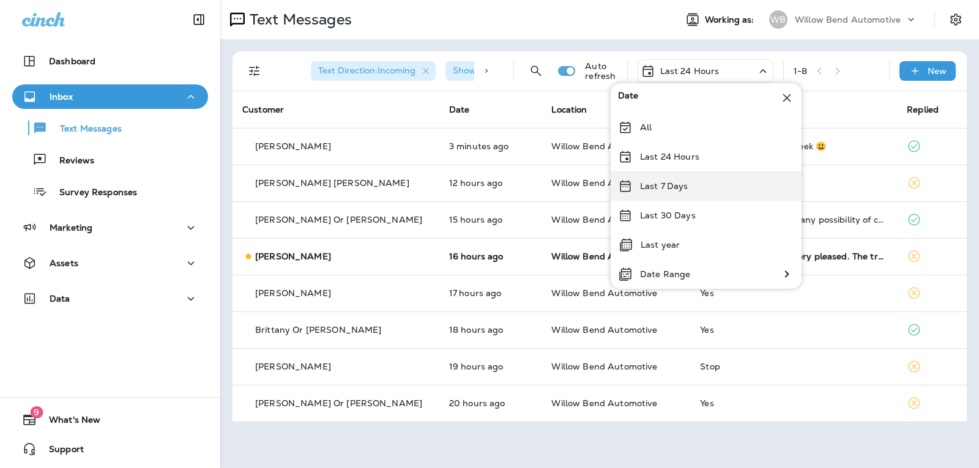
click at [717, 182] on div "Last 7 Days" at bounding box center [705, 185] width 191 height 29
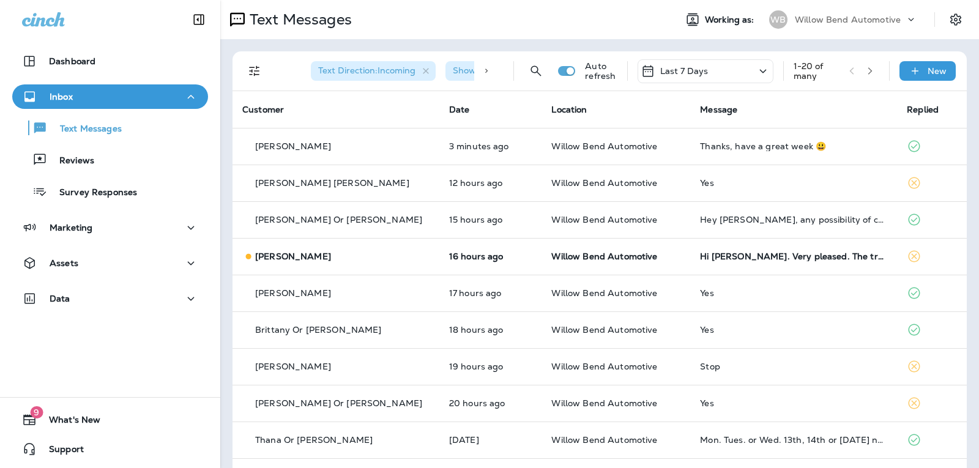
click at [692, 70] on p "Last 7 Days" at bounding box center [684, 71] width 48 height 10
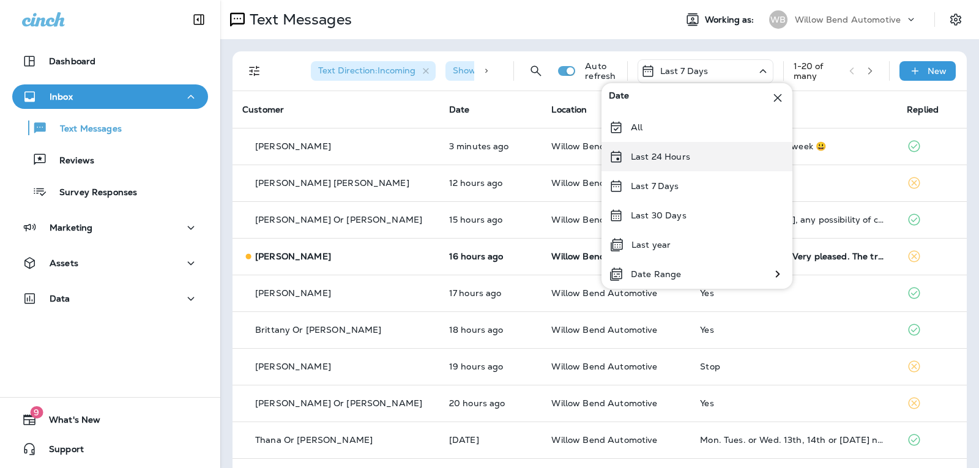
click at [657, 150] on div "Last 24 Hours" at bounding box center [696, 156] width 191 height 29
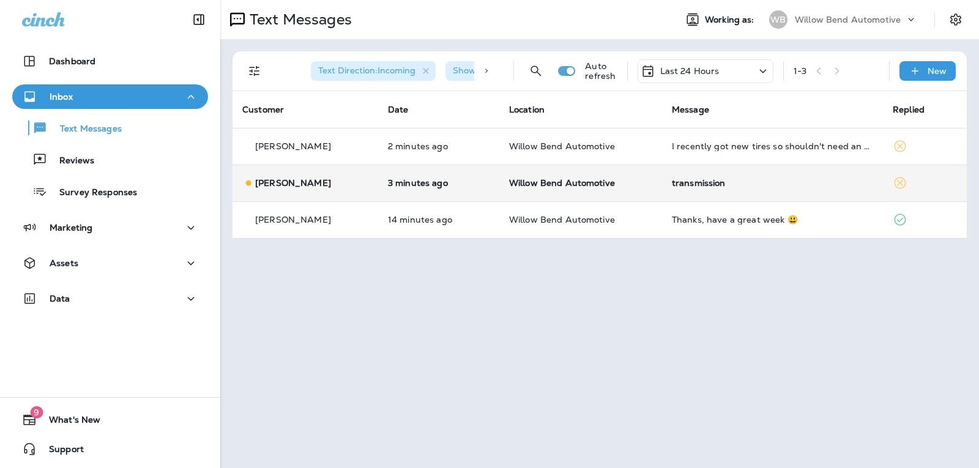
click at [705, 180] on div "transmission" at bounding box center [772, 183] width 201 height 10
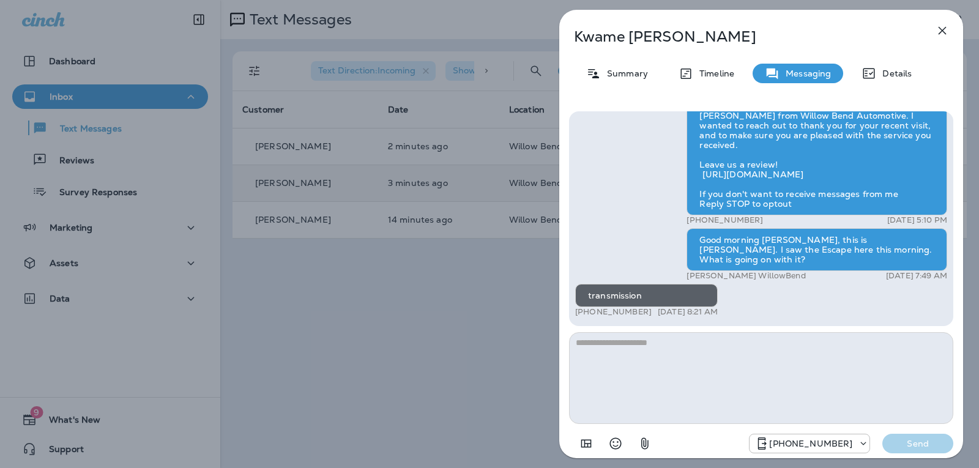
click at [623, 339] on textarea at bounding box center [761, 378] width 384 height 92
type textarea "*"
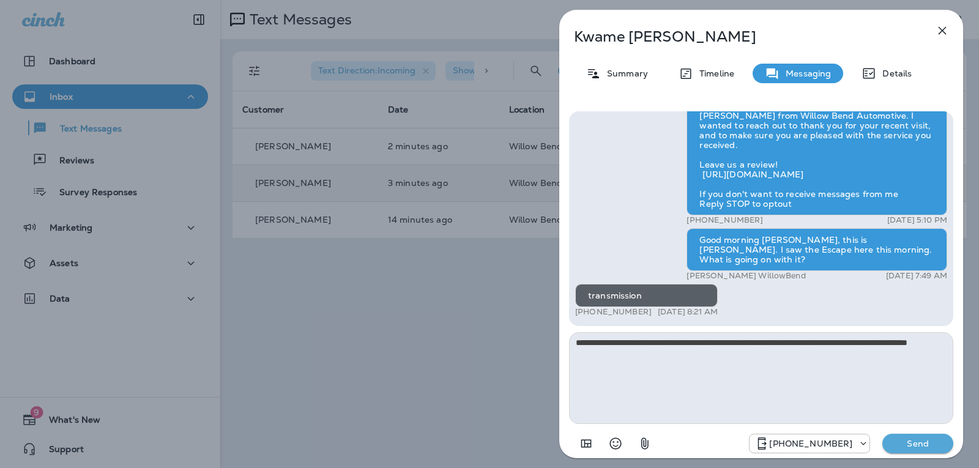
type textarea "**********"
click at [898, 436] on button "Send" at bounding box center [917, 444] width 71 height 20
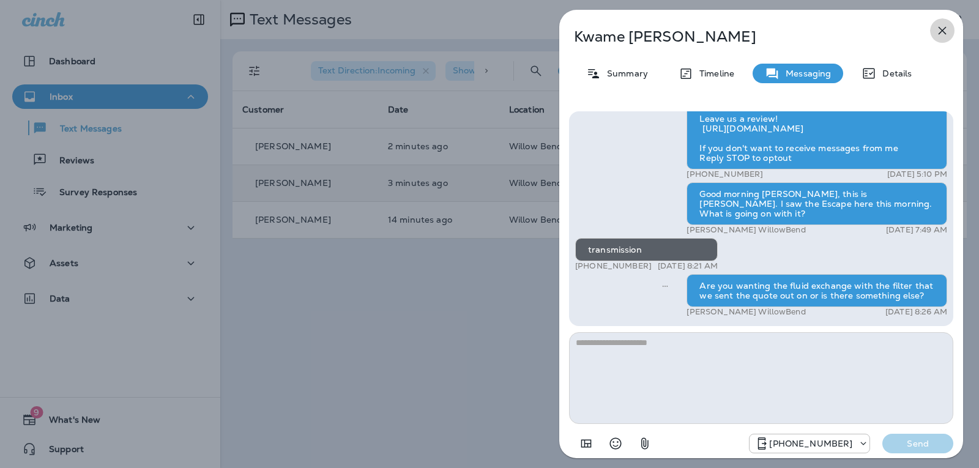
click at [943, 32] on icon "button" at bounding box center [942, 31] width 8 height 8
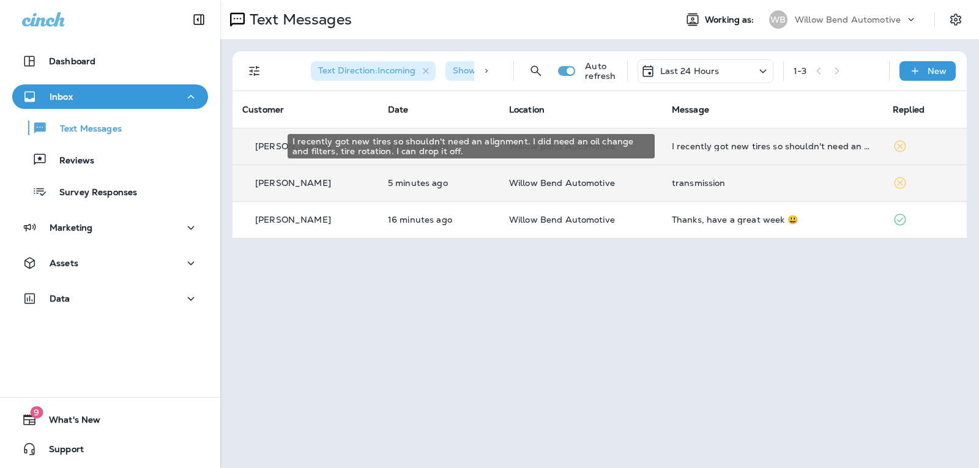
click at [776, 142] on div "I recently got new tires so shouldn't need an alignment. I did need an oil chan…" at bounding box center [772, 146] width 201 height 10
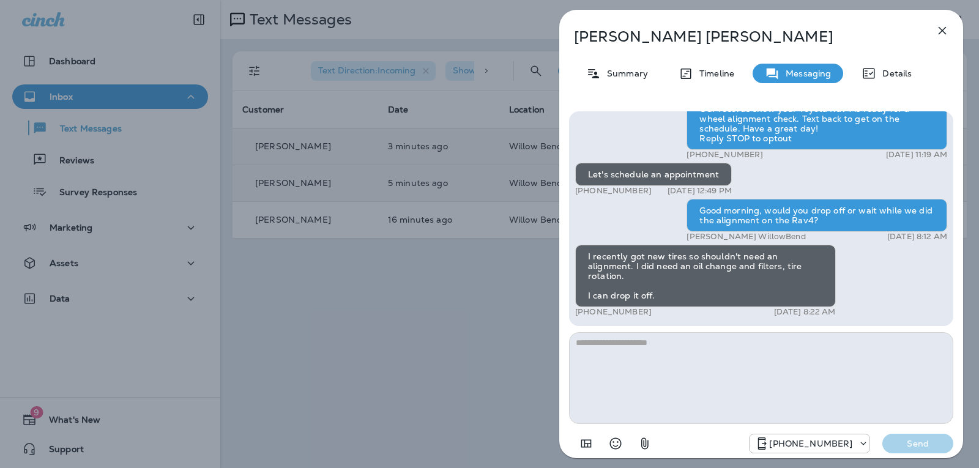
click at [629, 341] on textarea at bounding box center [761, 378] width 384 height 92
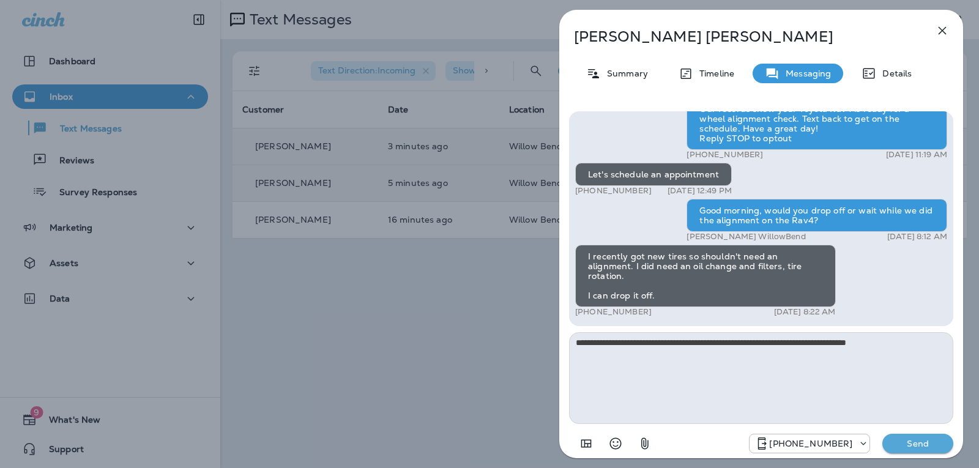
type textarea "**********"
click at [933, 444] on p "Send" at bounding box center [917, 443] width 51 height 11
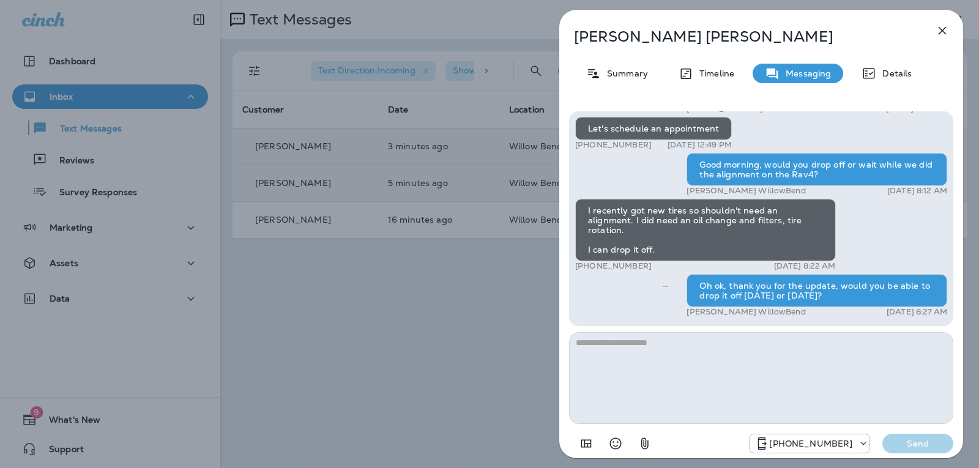
click at [939, 23] on button "button" at bounding box center [942, 30] width 24 height 24
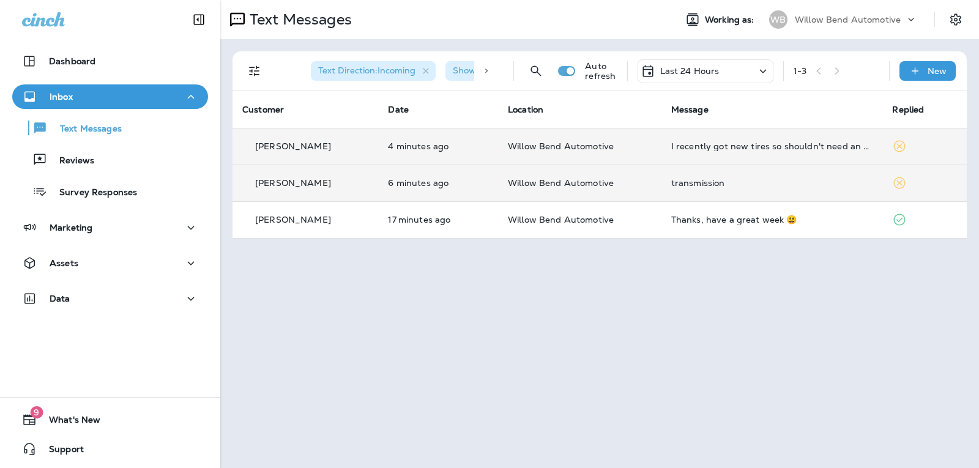
click at [745, 181] on div "transmission" at bounding box center [772, 183] width 202 height 10
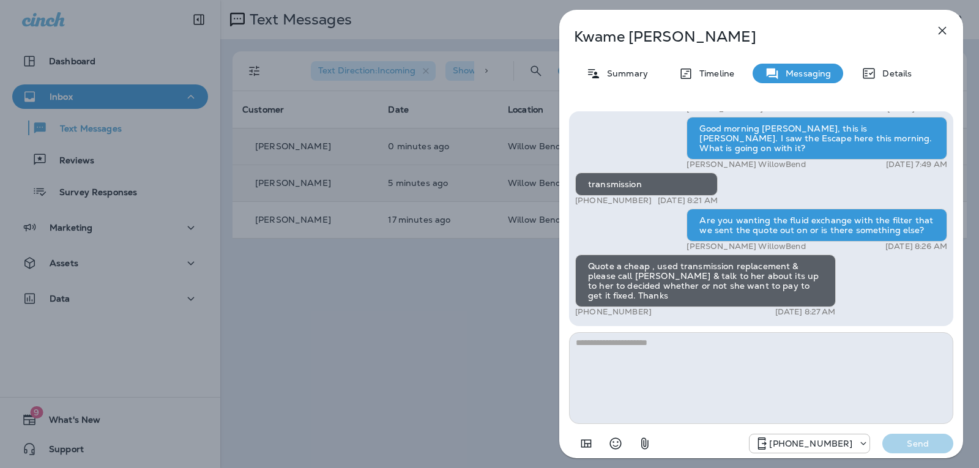
click at [643, 347] on textarea at bounding box center [761, 378] width 384 height 92
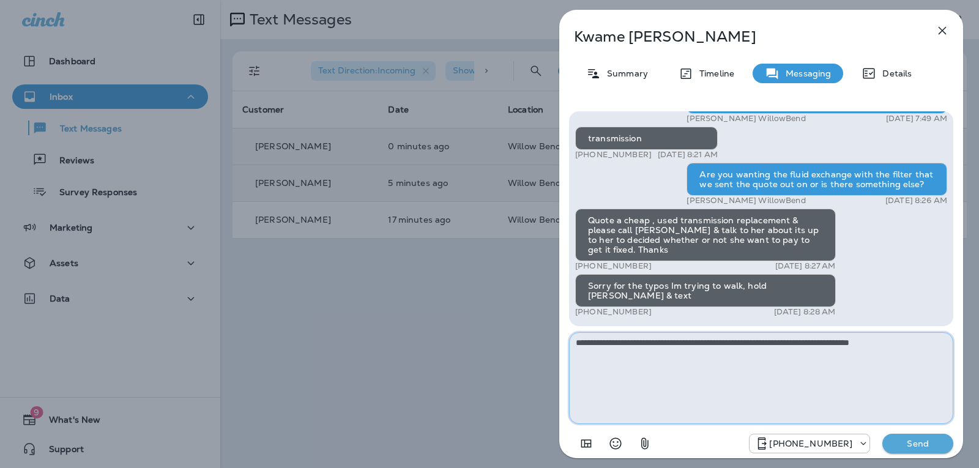
type textarea "**********"
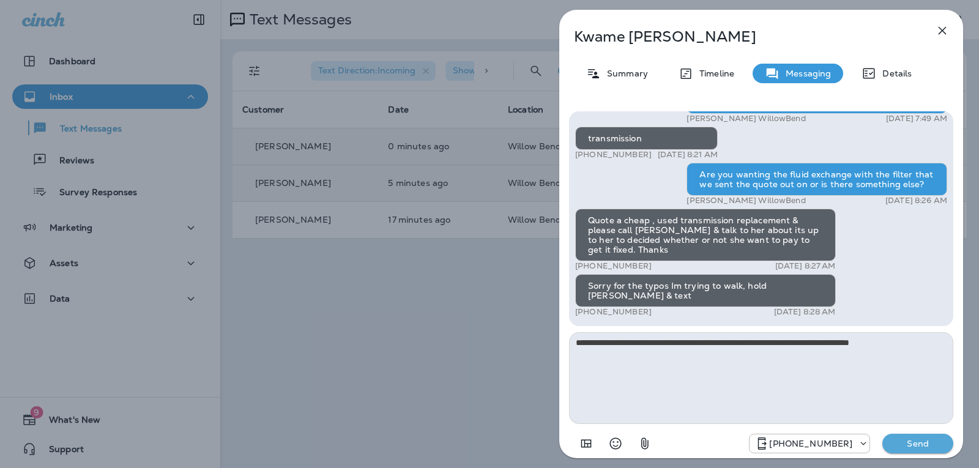
click at [908, 443] on p "Send" at bounding box center [917, 443] width 51 height 11
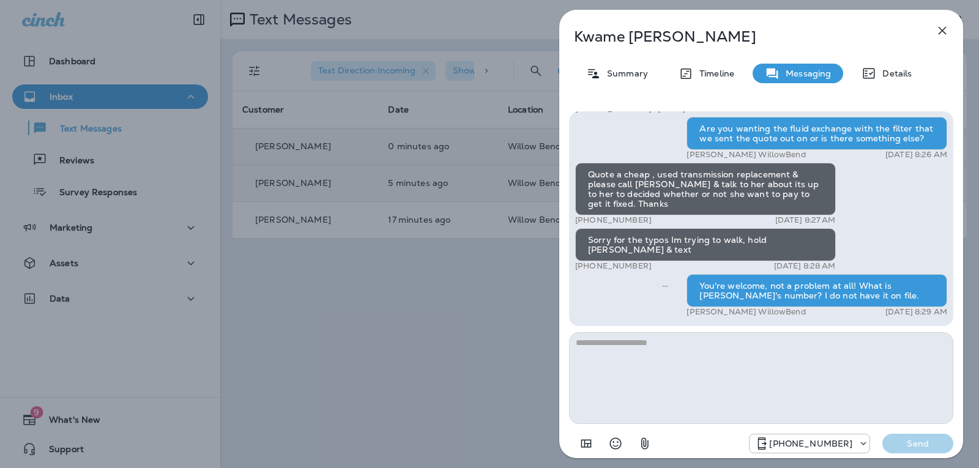
click at [945, 31] on icon "button" at bounding box center [942, 30] width 15 height 15
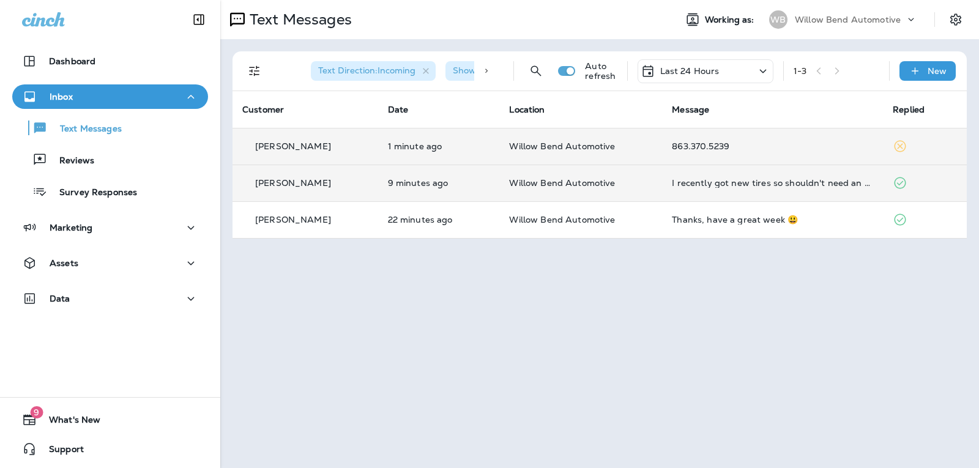
click at [752, 157] on td "863.370.5239" at bounding box center [772, 146] width 221 height 37
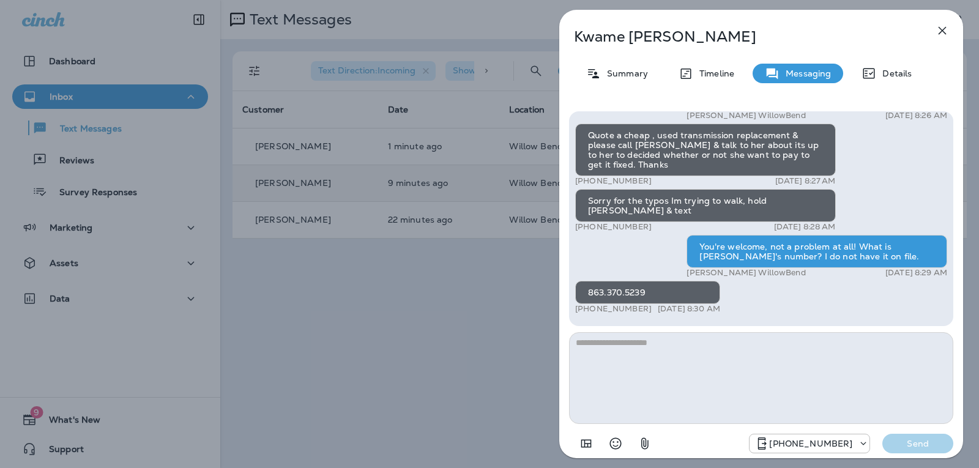
click at [662, 343] on textarea at bounding box center [761, 378] width 384 height 92
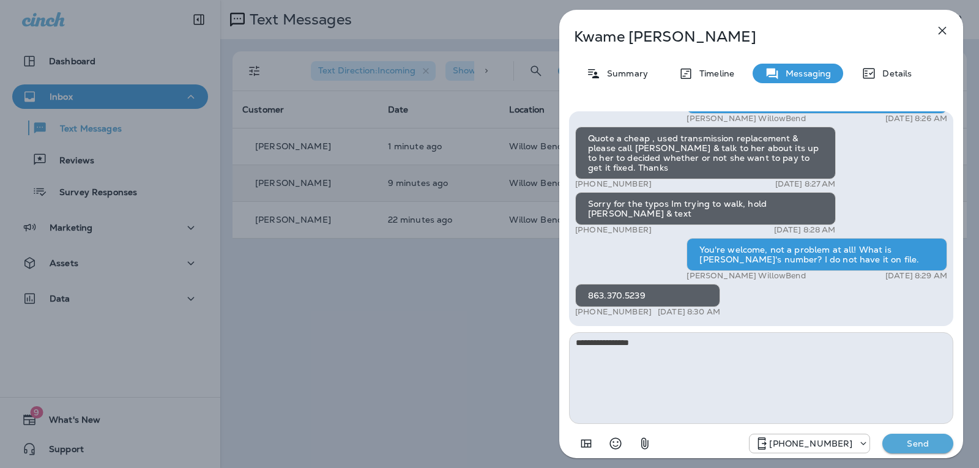
type textarea "**********"
click at [939, 445] on p "Send" at bounding box center [917, 443] width 51 height 11
